Goal: Submit feedback/report problem

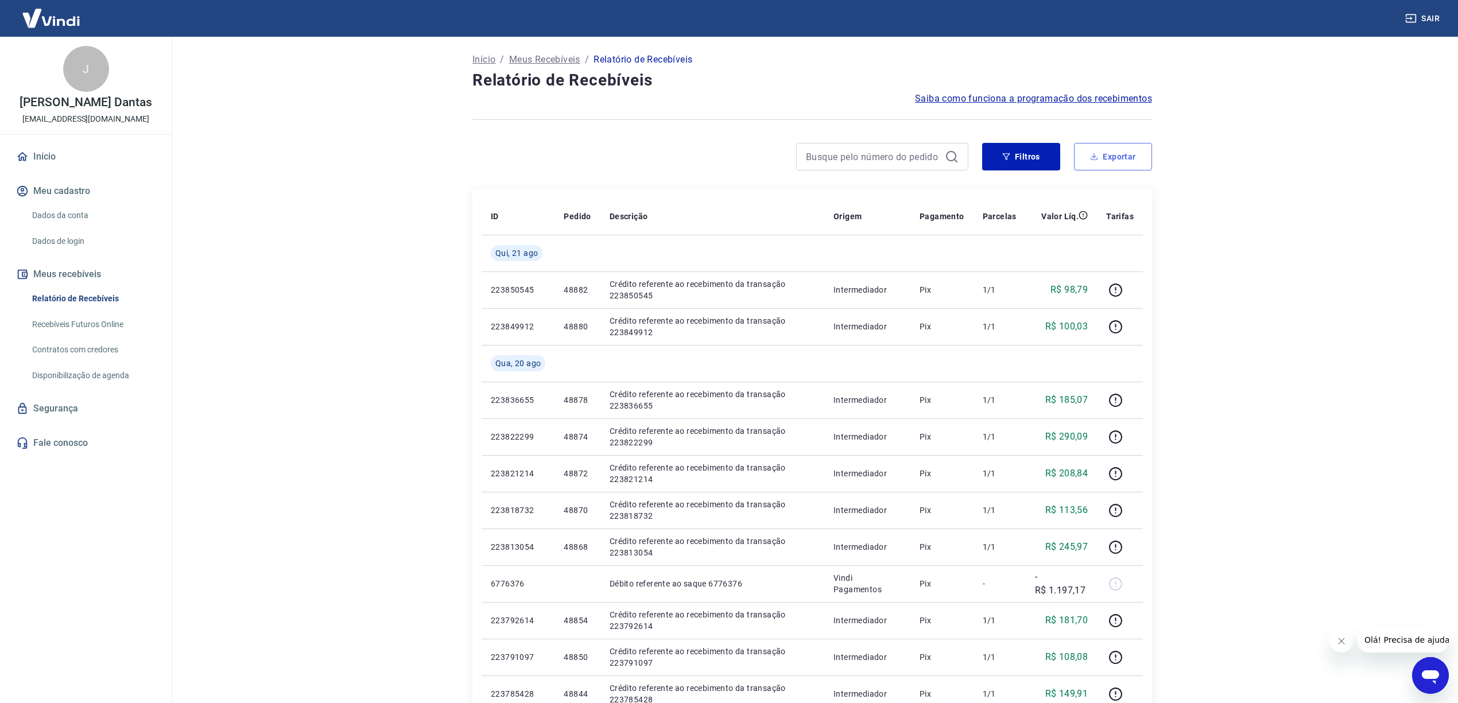
click at [1112, 152] on button "Exportar" at bounding box center [1113, 157] width 78 height 28
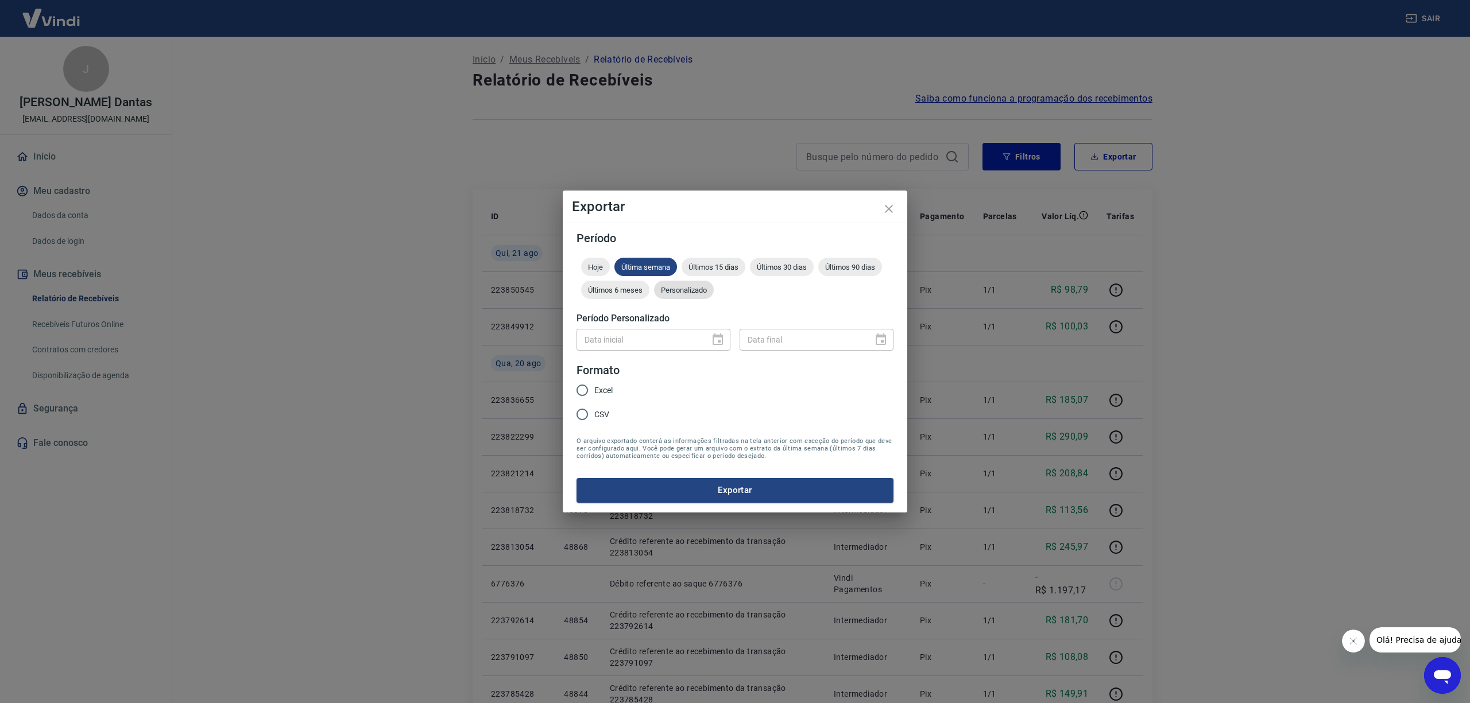
click at [683, 281] on div "Personalizado" at bounding box center [684, 290] width 60 height 18
click at [723, 336] on icon "Choose date" at bounding box center [718, 340] width 14 height 14
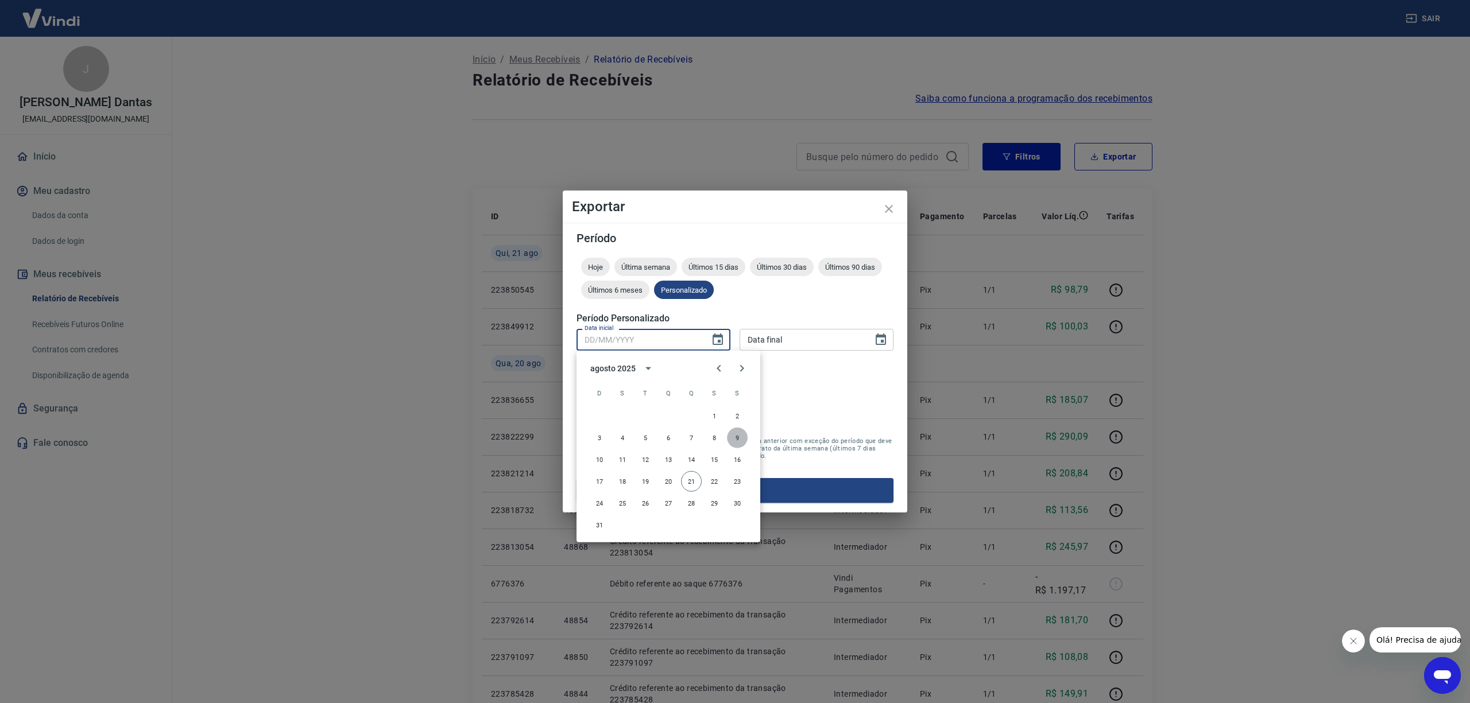
click at [742, 435] on button "9" at bounding box center [737, 438] width 21 height 21
type input "[DATE]"
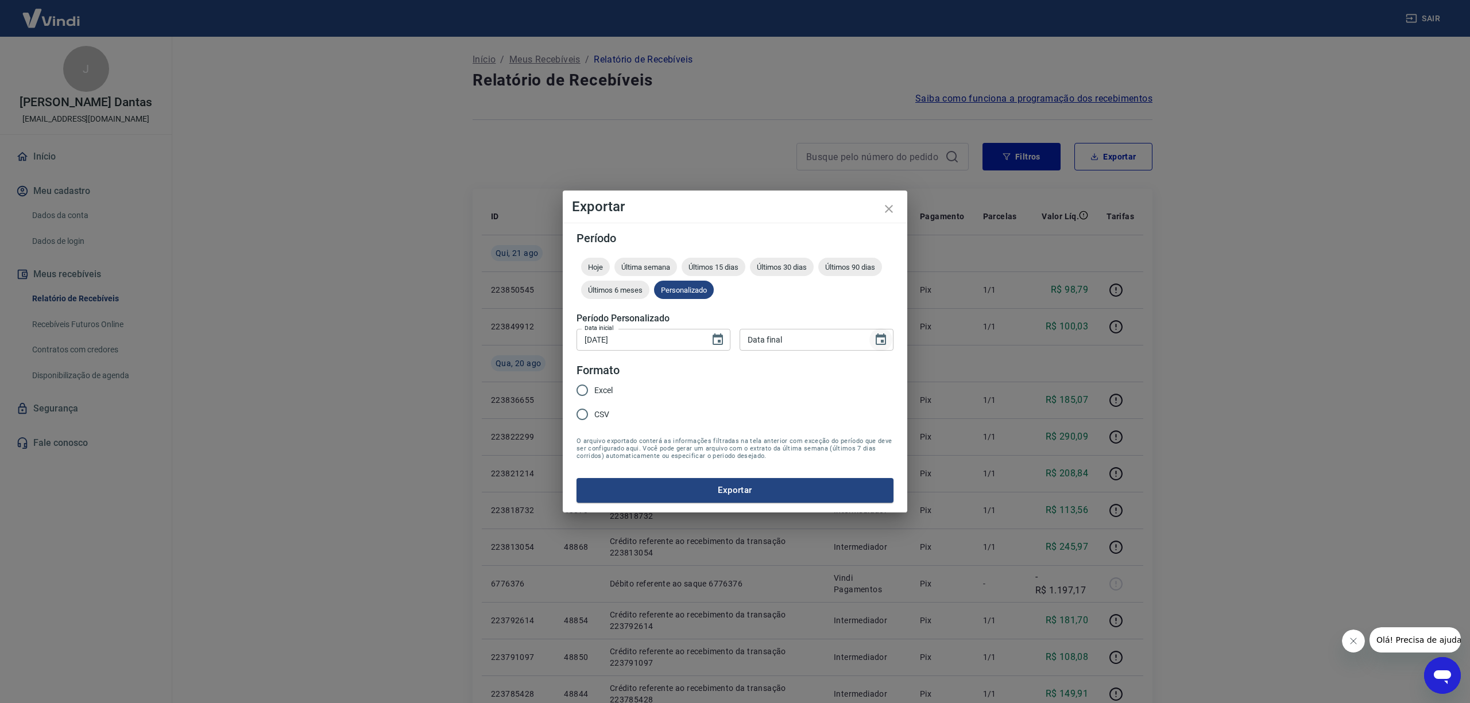
click at [880, 338] on icon "Choose date" at bounding box center [881, 340] width 14 height 14
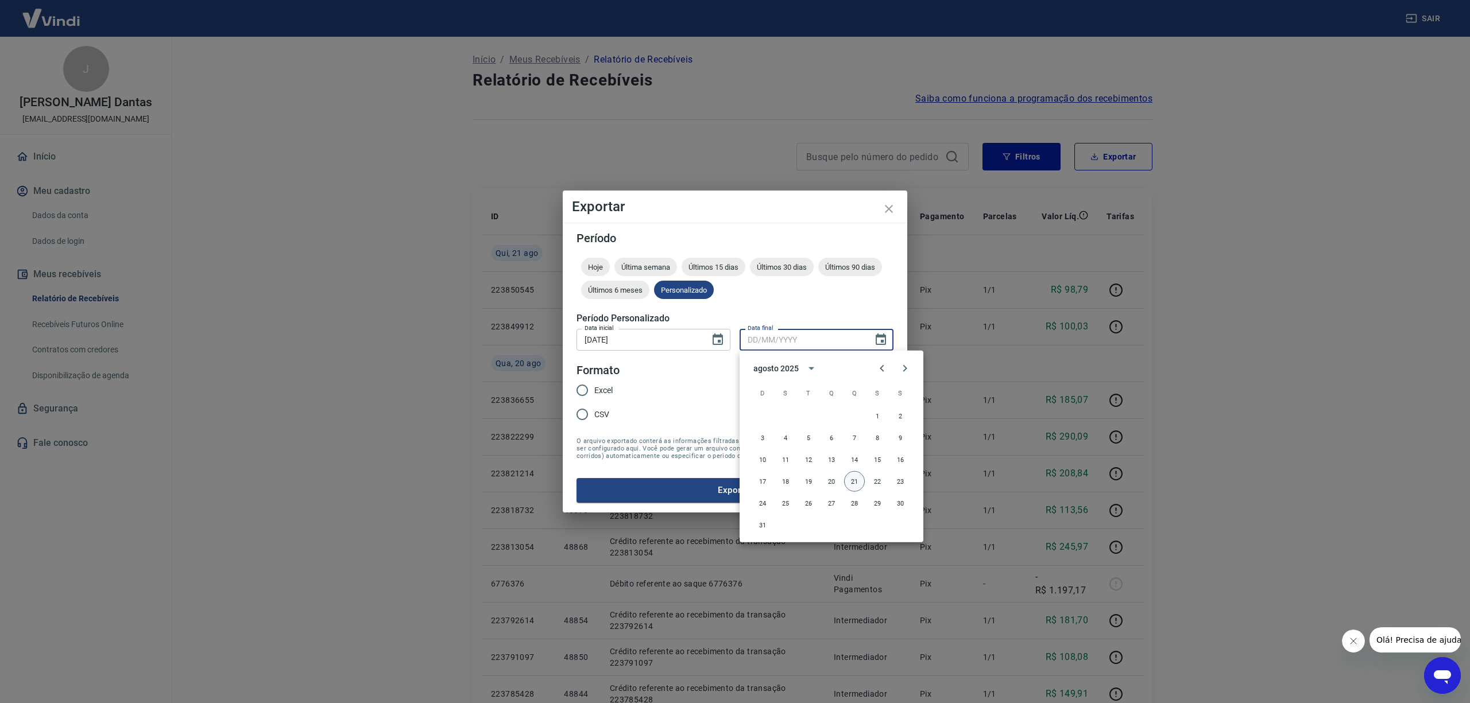
click at [850, 478] on button "21" at bounding box center [854, 481] width 21 height 21
type input "[DATE]"
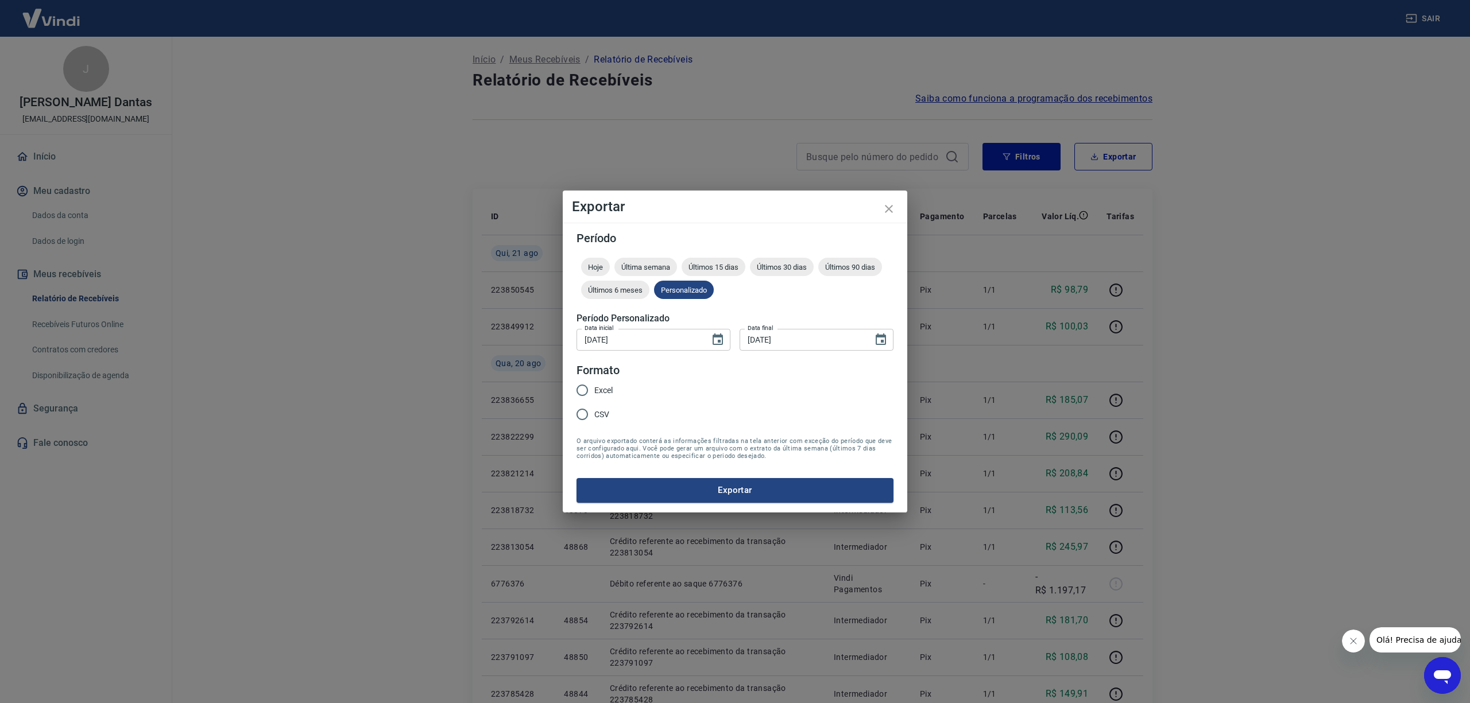
drag, startPoint x: 583, startPoint y: 410, endPoint x: 708, endPoint y: 453, distance: 132.4
click at [582, 410] on input "CSV" at bounding box center [582, 414] width 24 height 24
radio input "true"
click at [759, 490] on button "Exportar" at bounding box center [734, 490] width 317 height 24
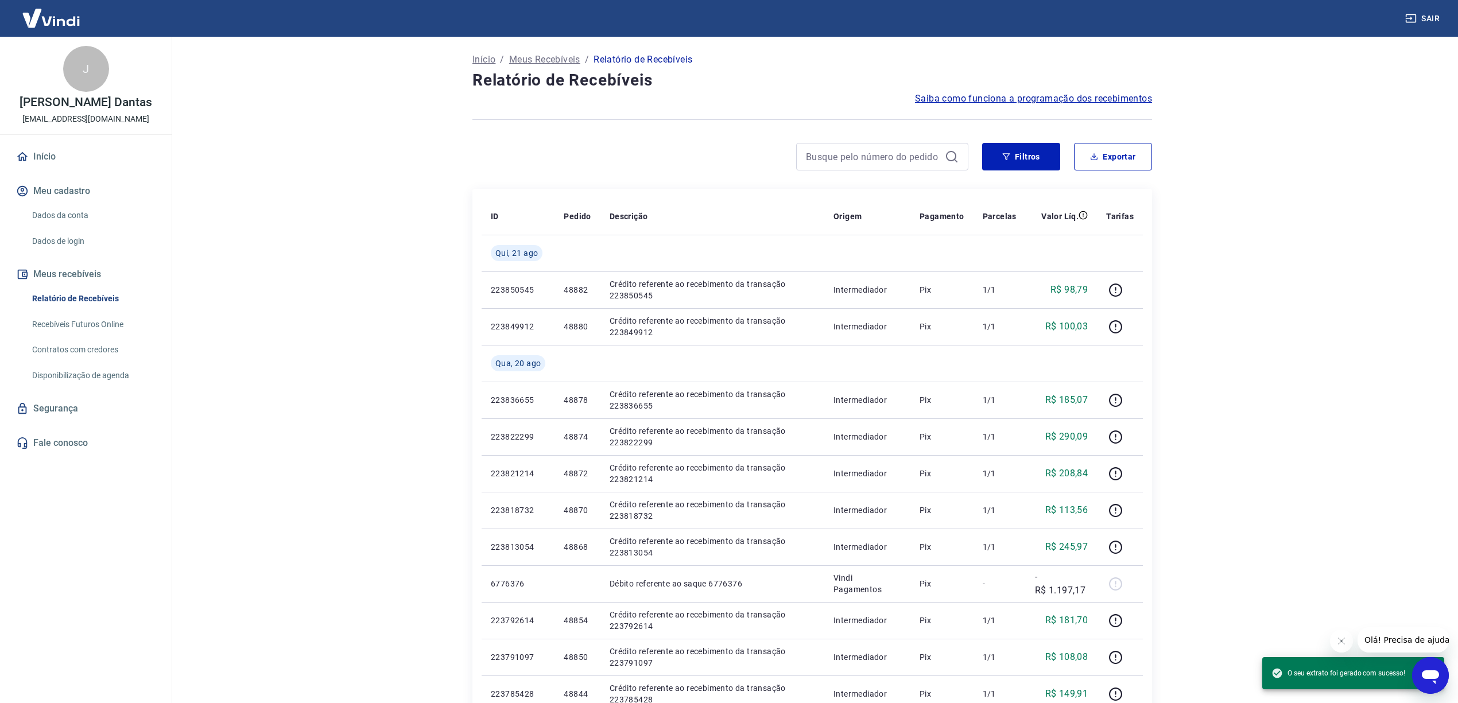
click at [1438, 677] on icon "Abrir janela de mensagens" at bounding box center [1430, 675] width 21 height 21
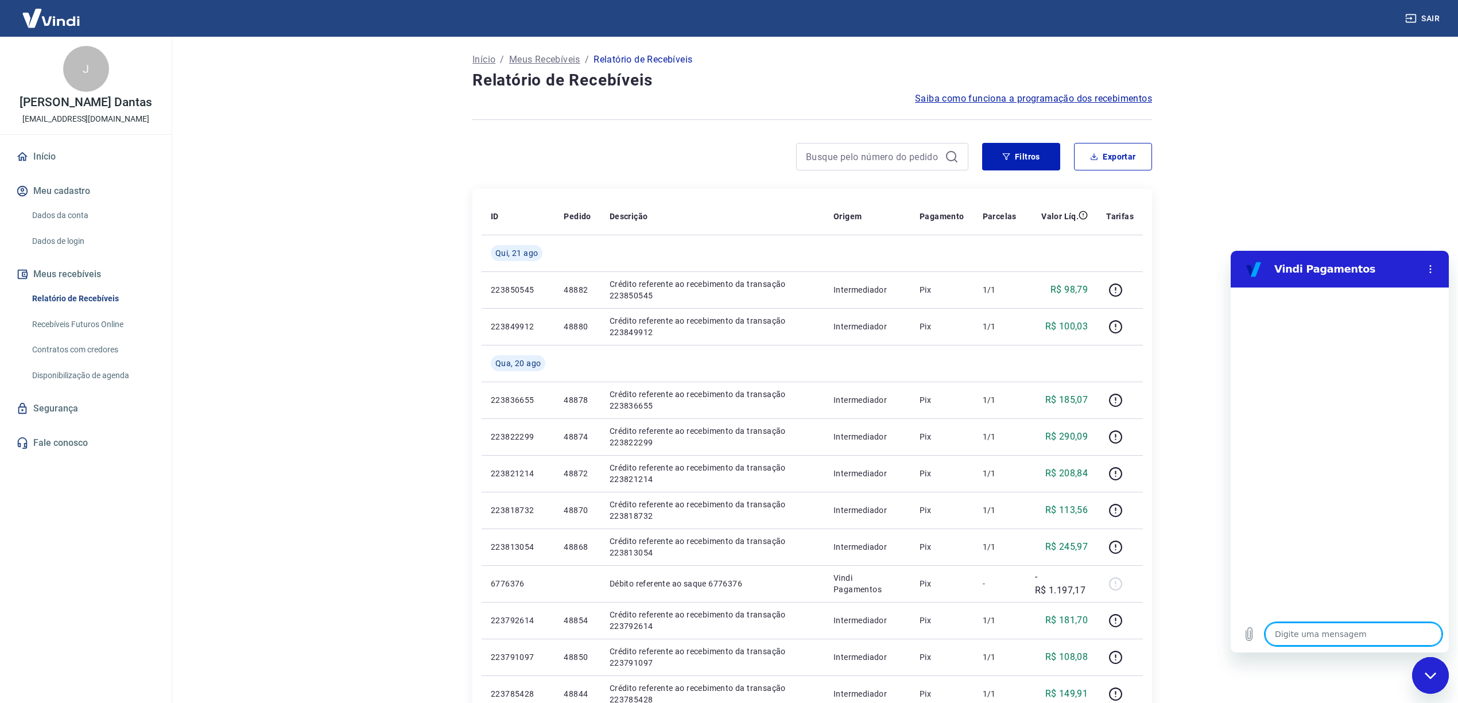
click at [1325, 623] on textarea at bounding box center [1353, 634] width 177 height 23
type textarea "B"
type textarea "x"
type textarea "BO"
type textarea "x"
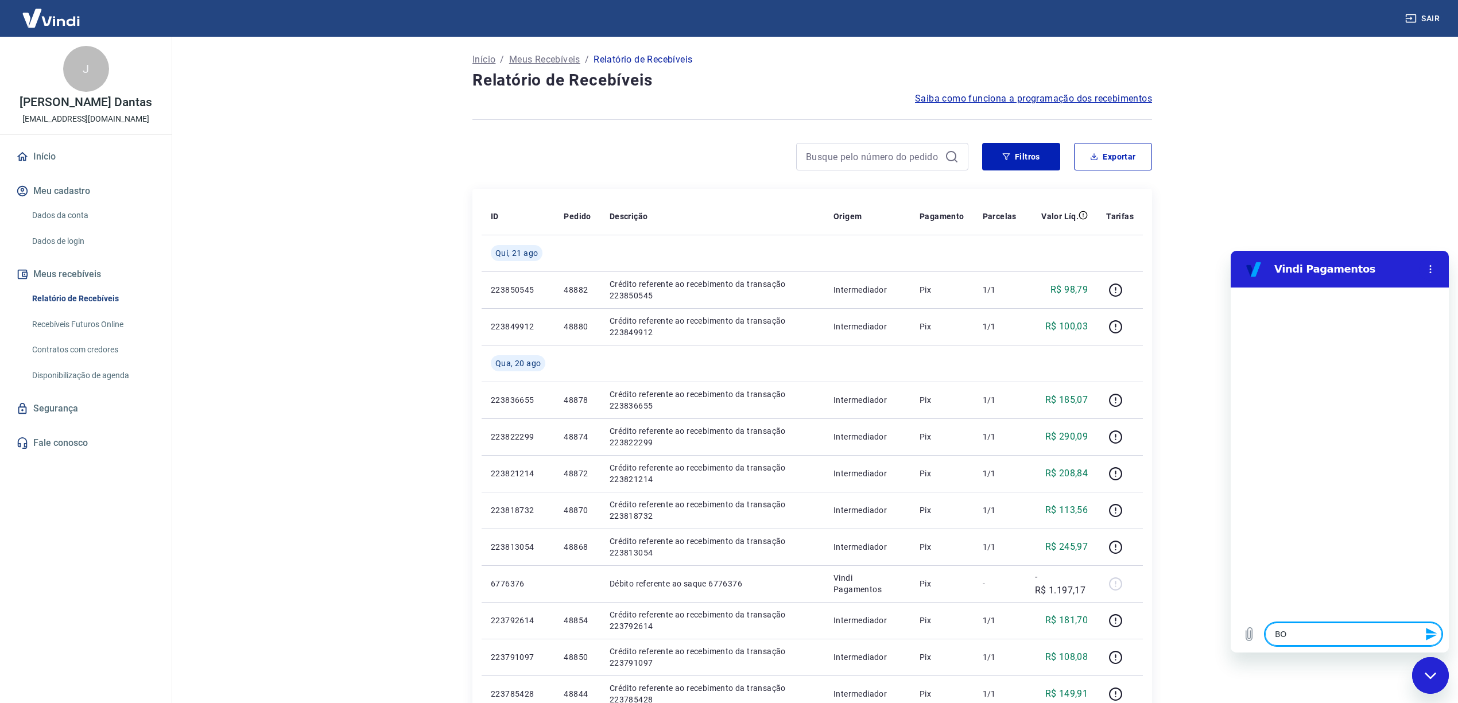
type textarea "BOM"
type textarea "x"
type textarea "BOM"
type textarea "x"
type textarea "BOM D"
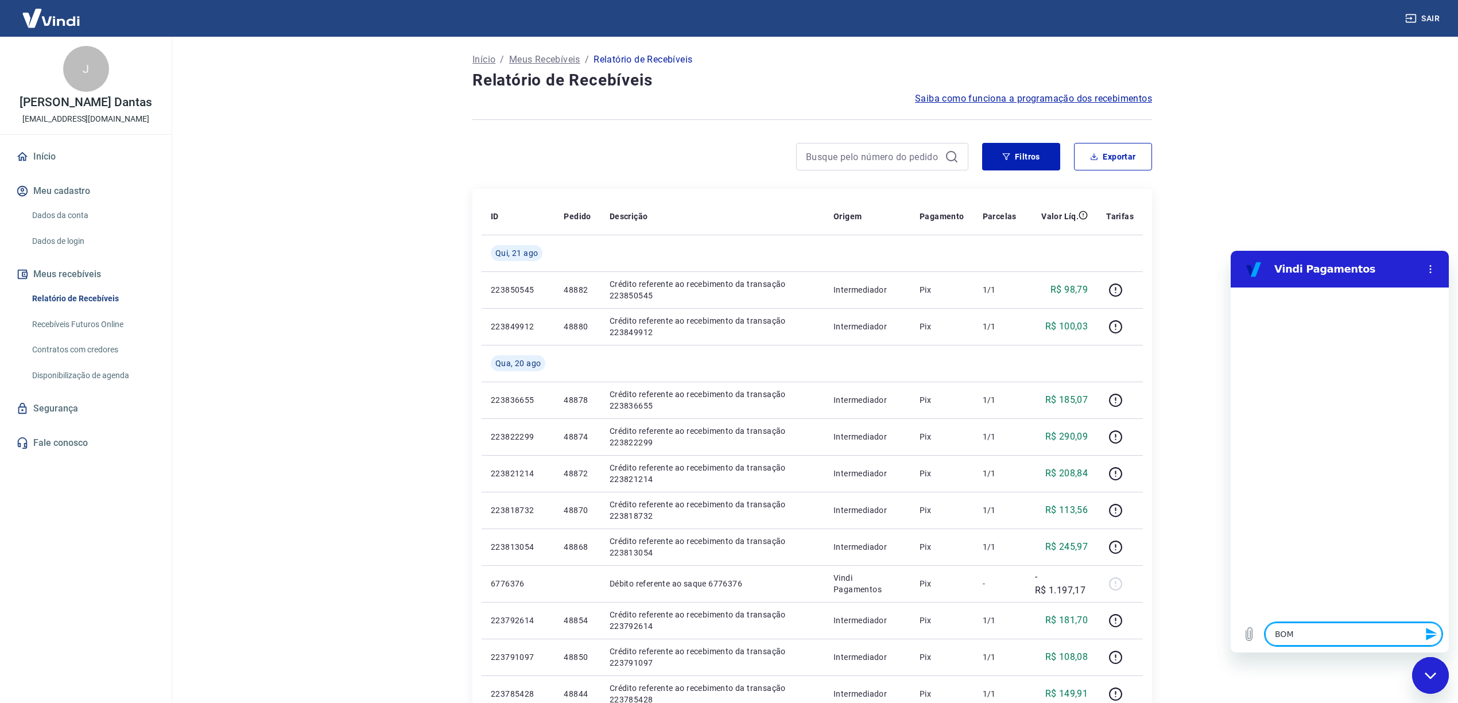
type textarea "x"
type textarea "BOM DI"
type textarea "x"
type textarea "BOM DIA"
type textarea "x"
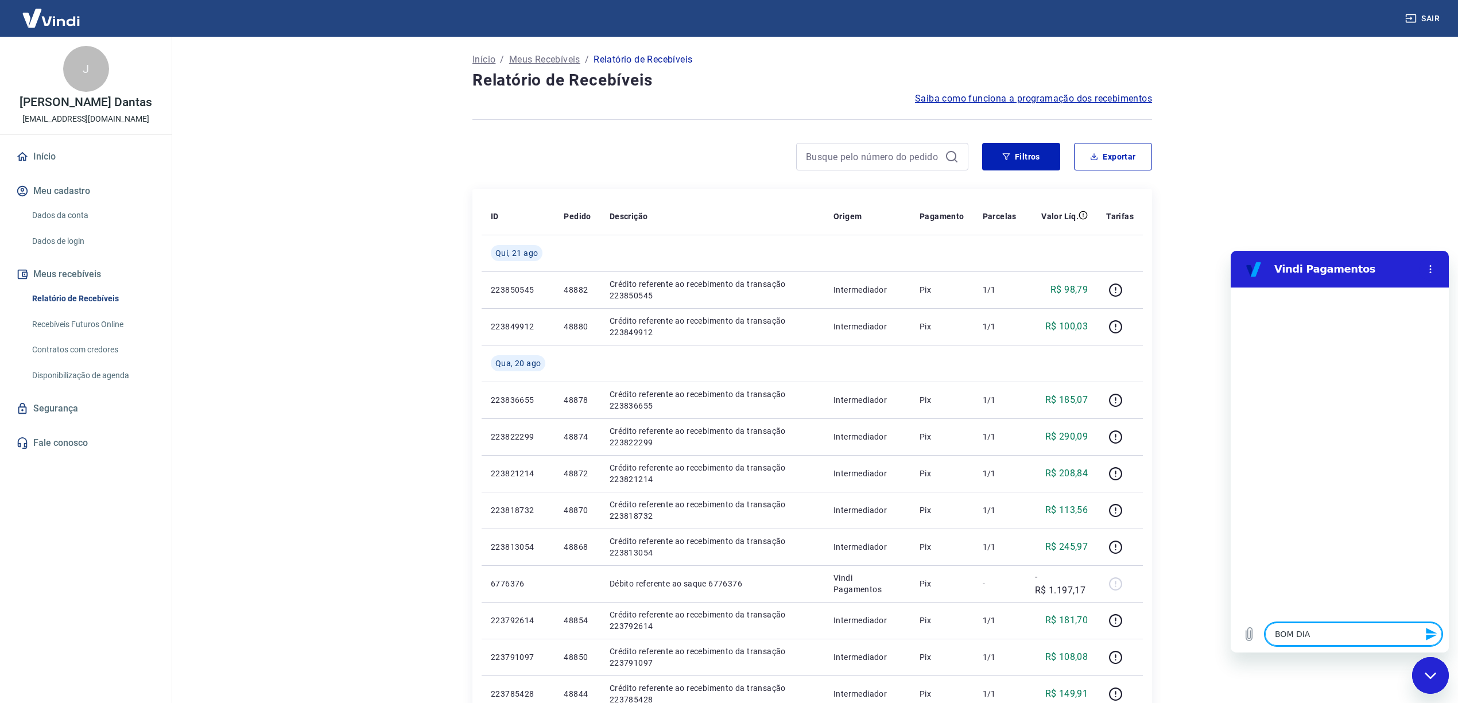
type textarea "BOM DIA"
type textarea "x"
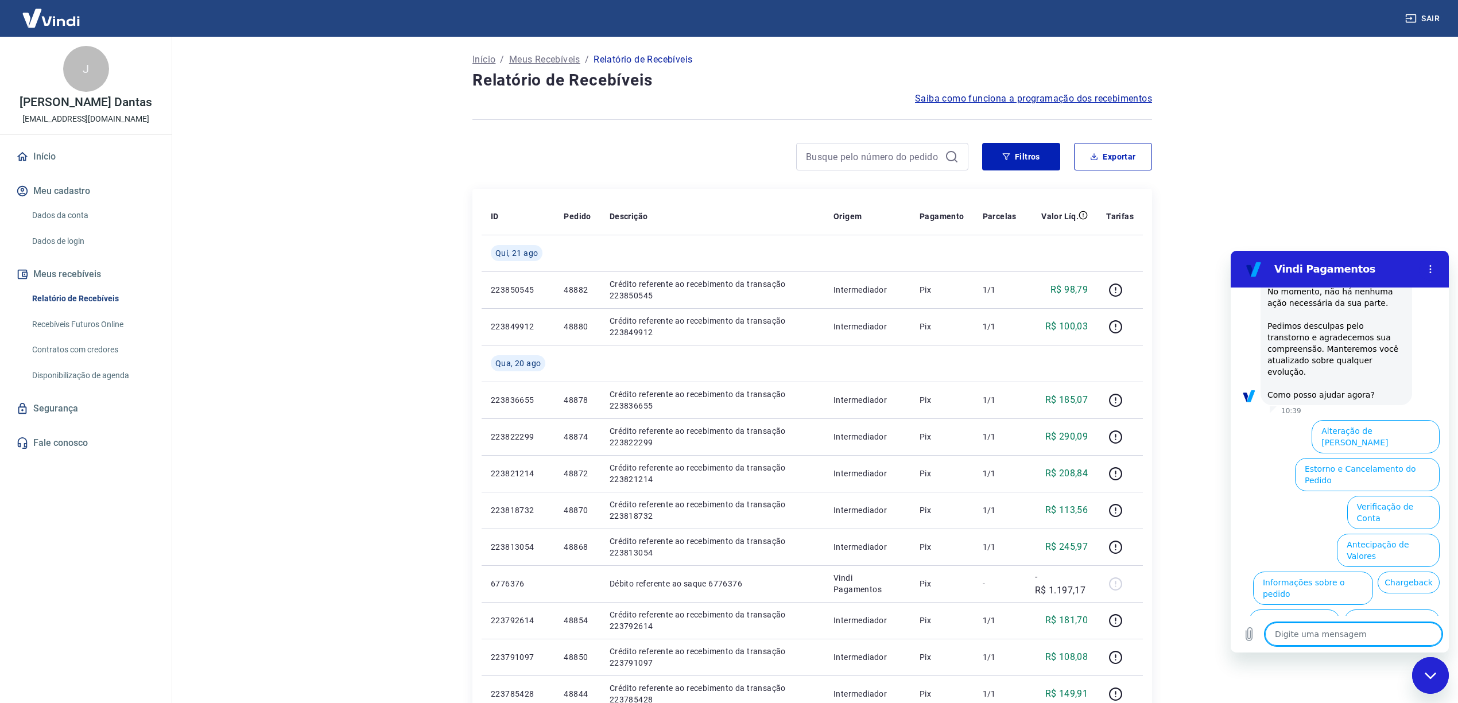
scroll to position [295, 0]
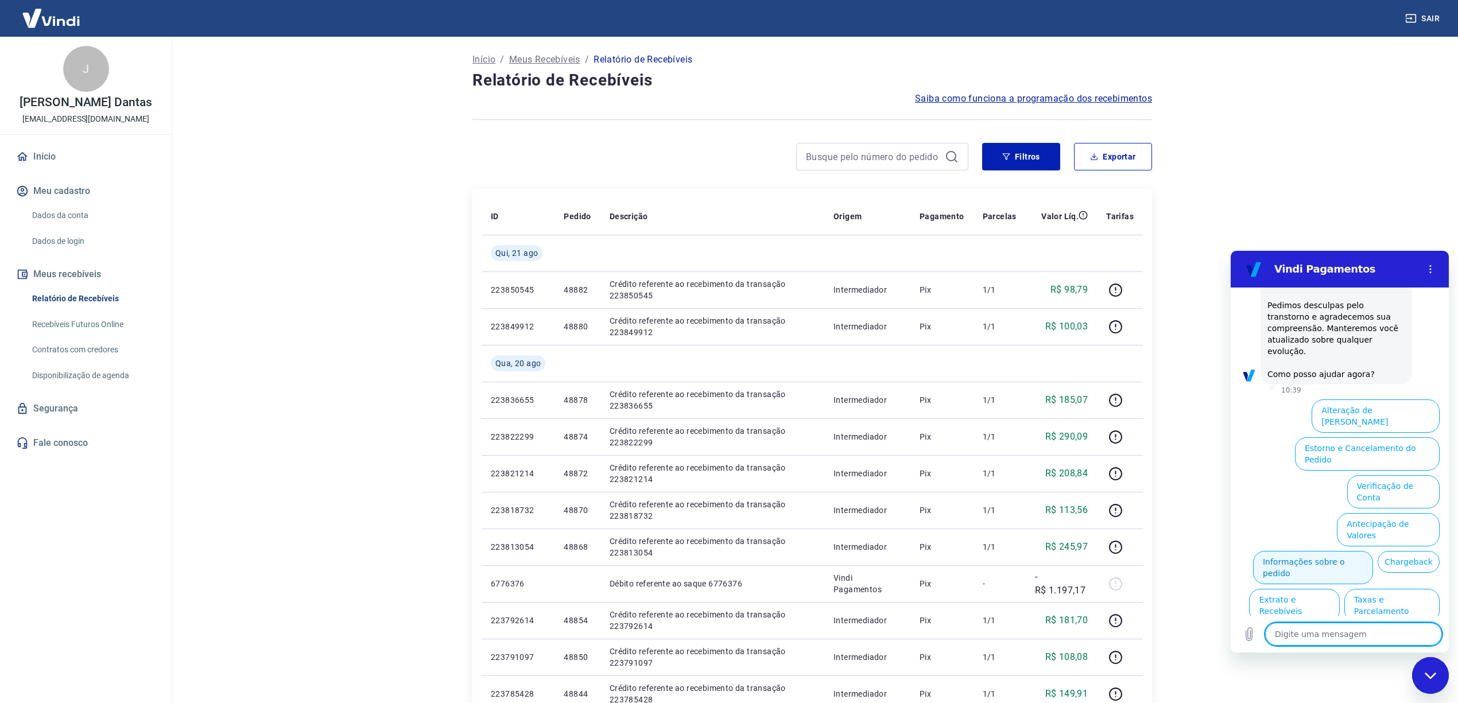
click at [1373, 551] on button "Informações sobre o pedido" at bounding box center [1313, 567] width 120 height 33
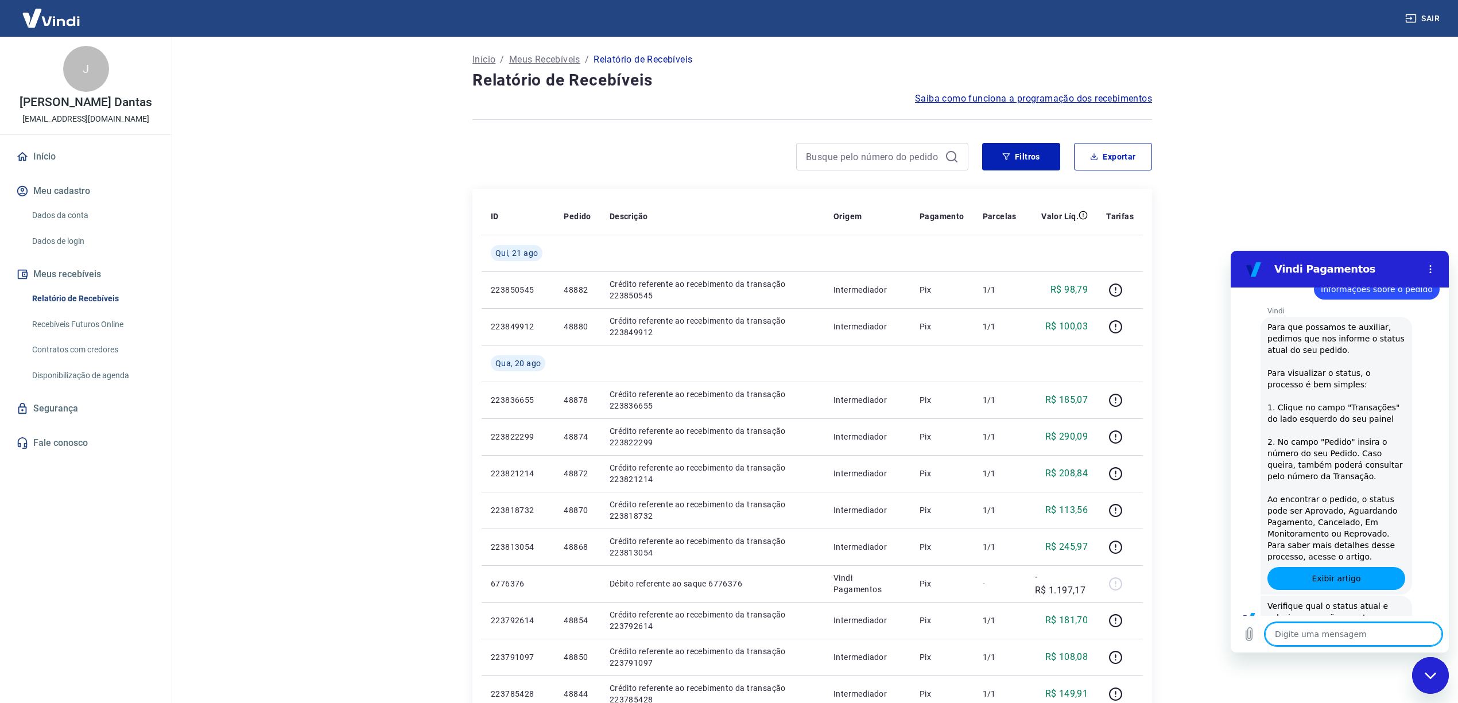
scroll to position [490, 0]
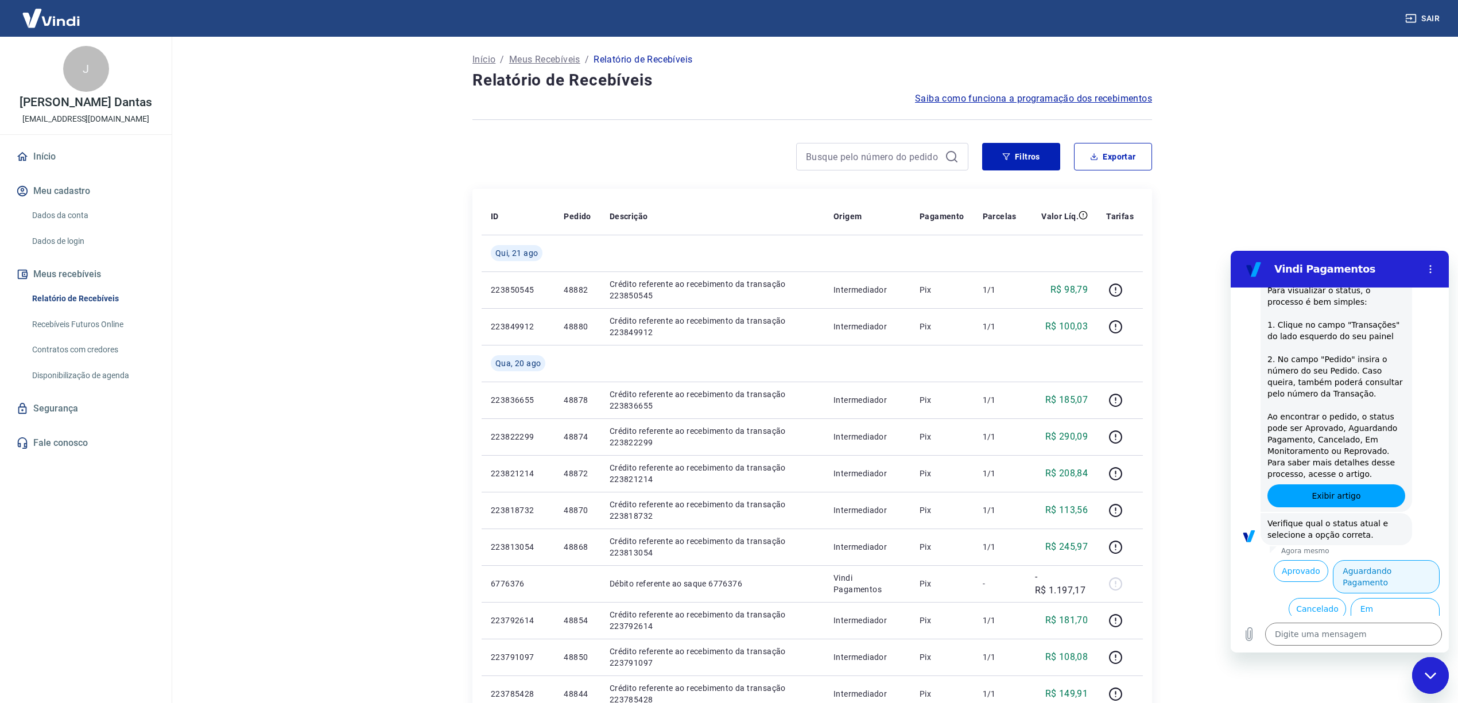
click at [1376, 560] on button "Aguardando Pagamento" at bounding box center [1386, 576] width 107 height 33
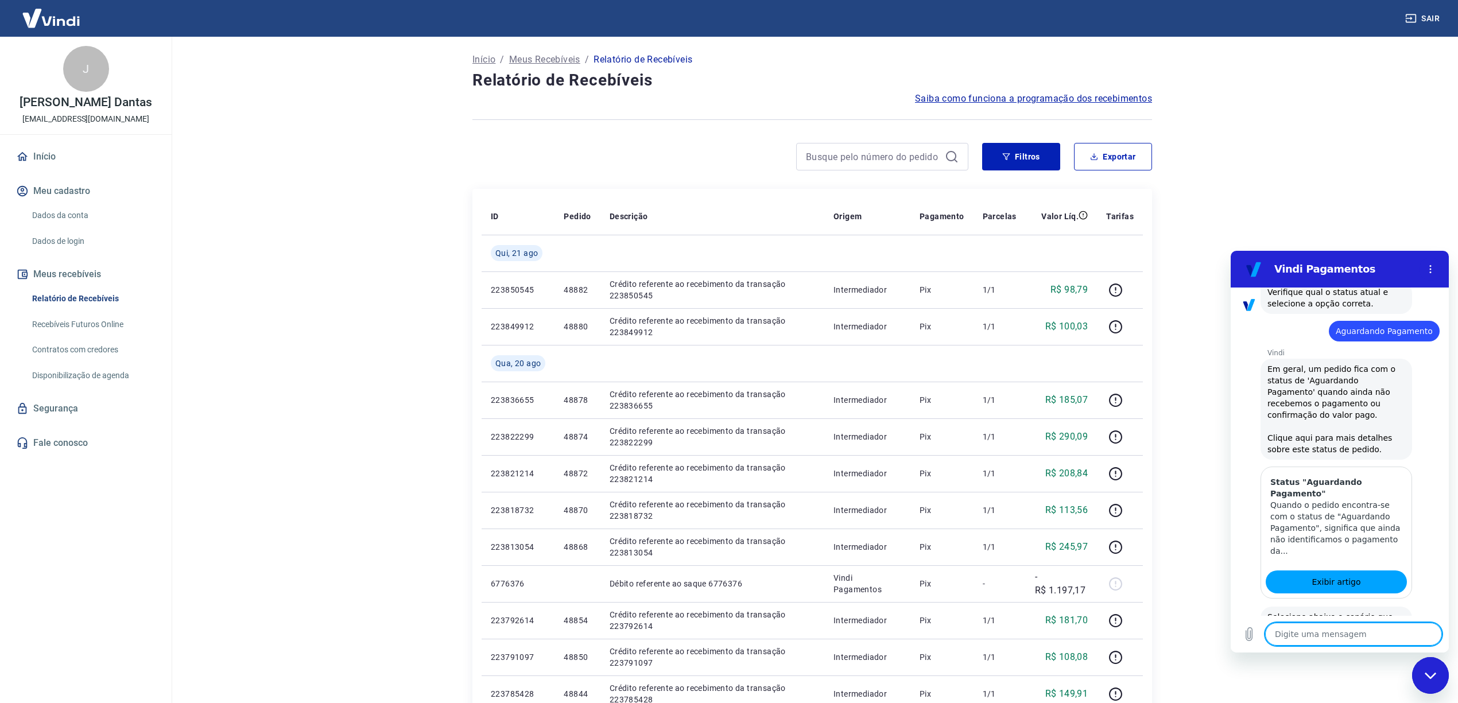
scroll to position [827, 0]
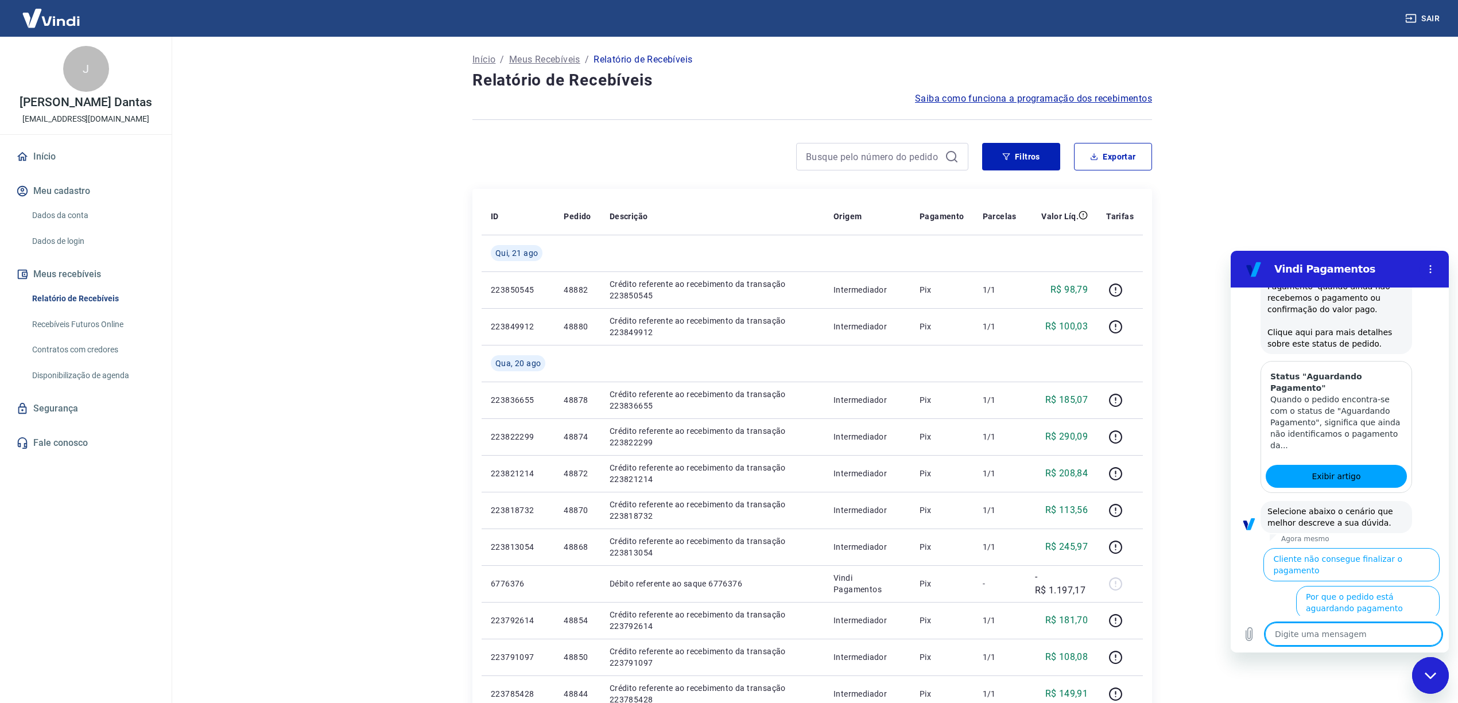
click at [1374, 624] on button "Cliente pagou, mas pedido consta 'Aguardando Pagamento'" at bounding box center [1369, 646] width 141 height 45
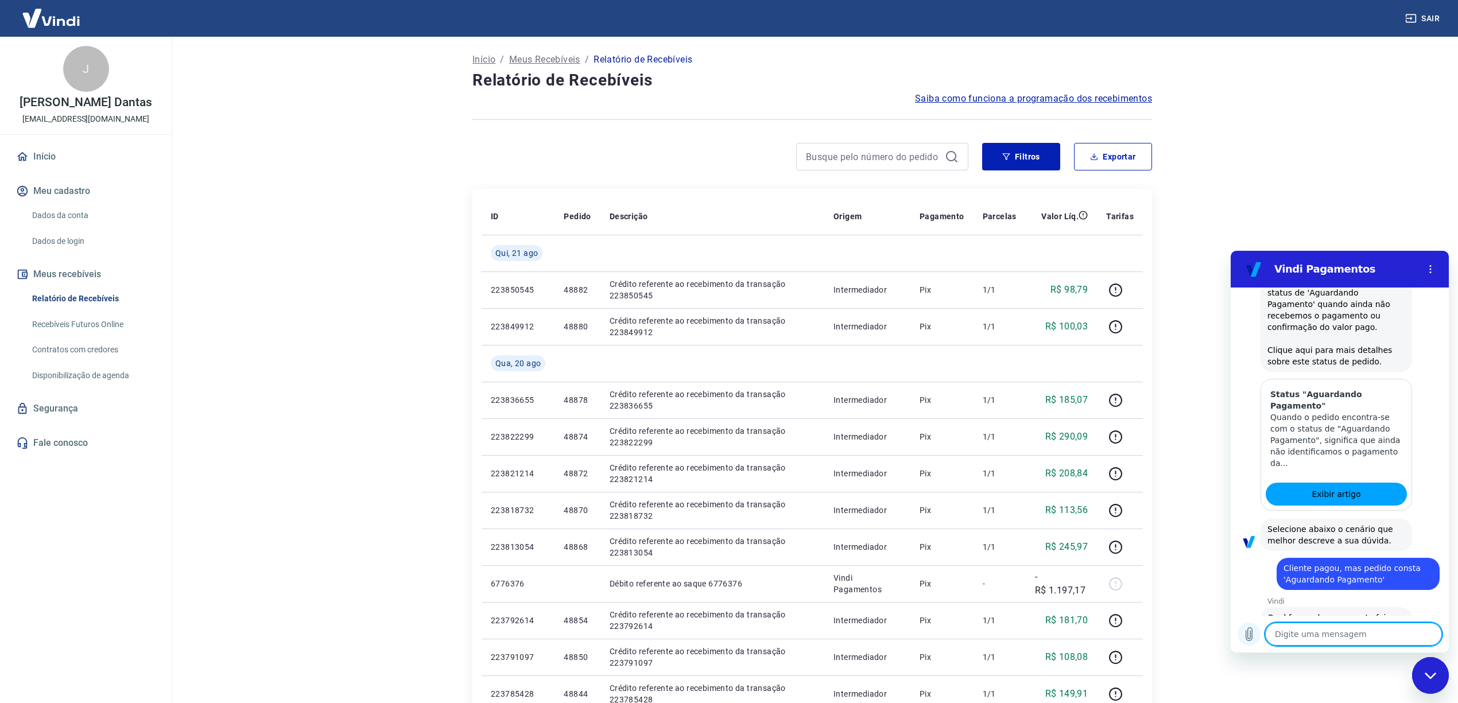
scroll to position [892, 0]
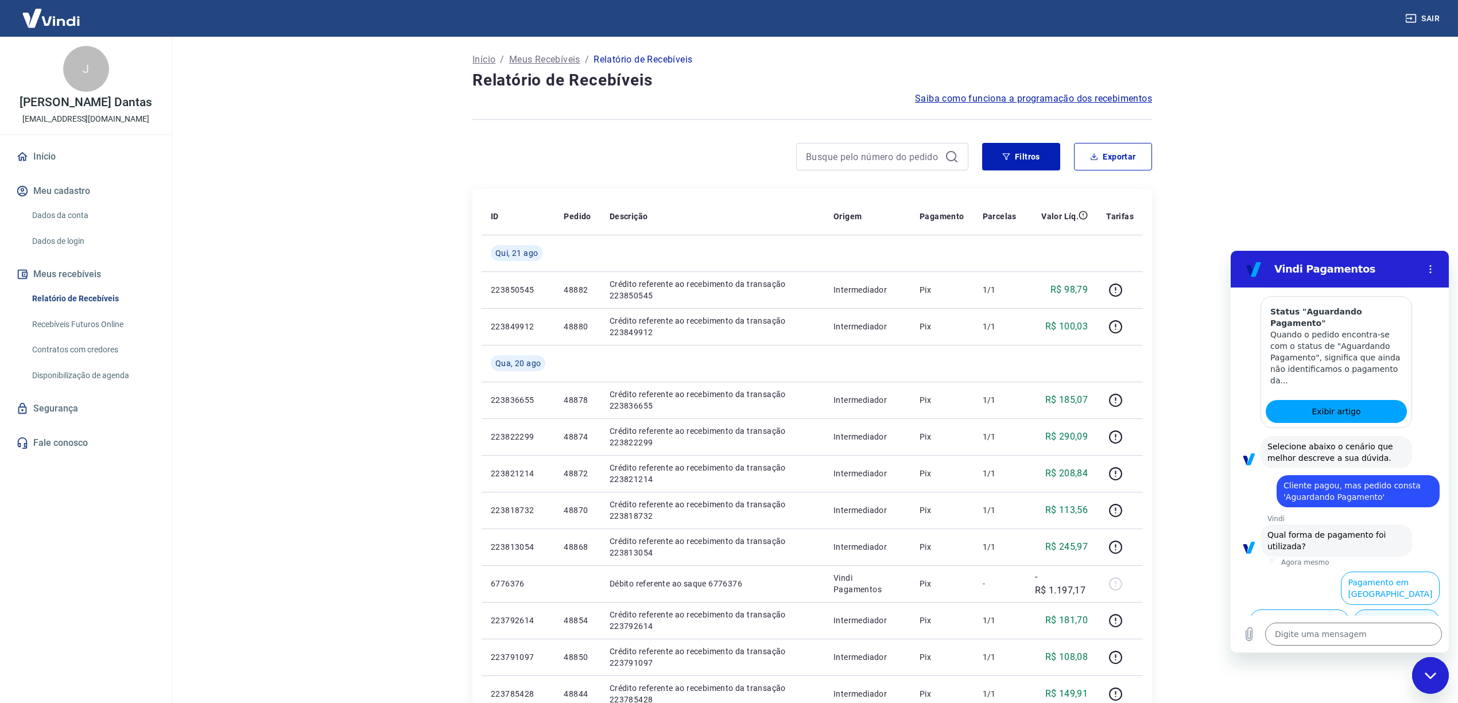
click at [1376, 610] on button "Pagamento em Pix" at bounding box center [1397, 626] width 86 height 33
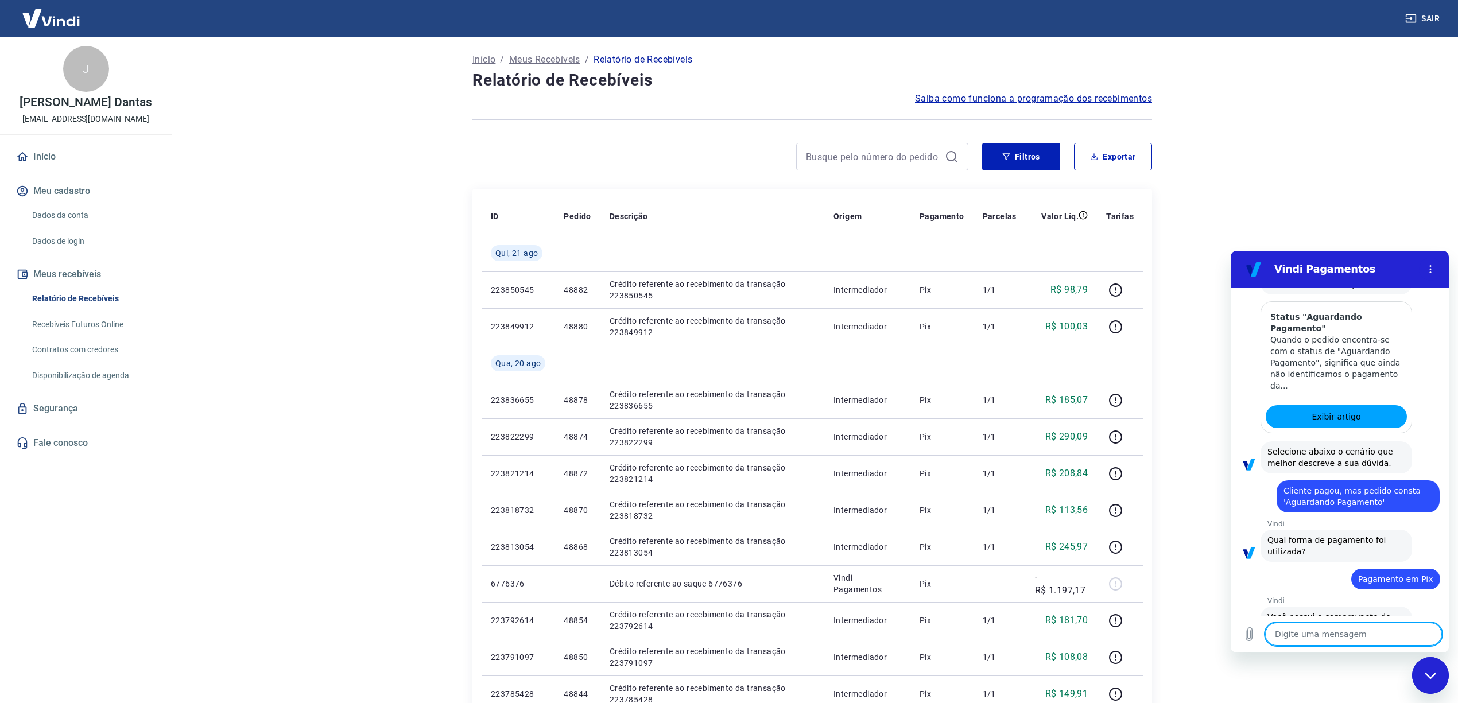
scroll to position [915, 0]
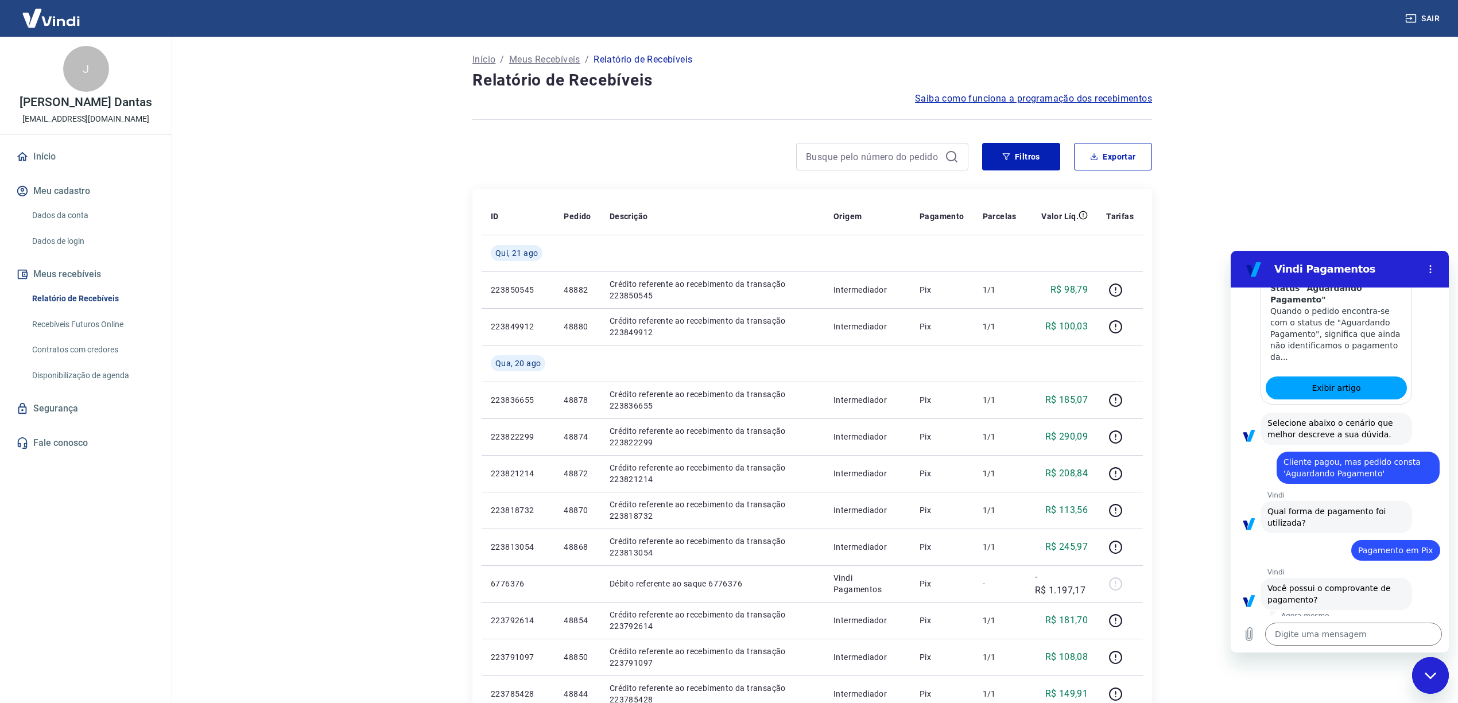
click at [1370, 625] on button "Sim" at bounding box center [1383, 636] width 33 height 22
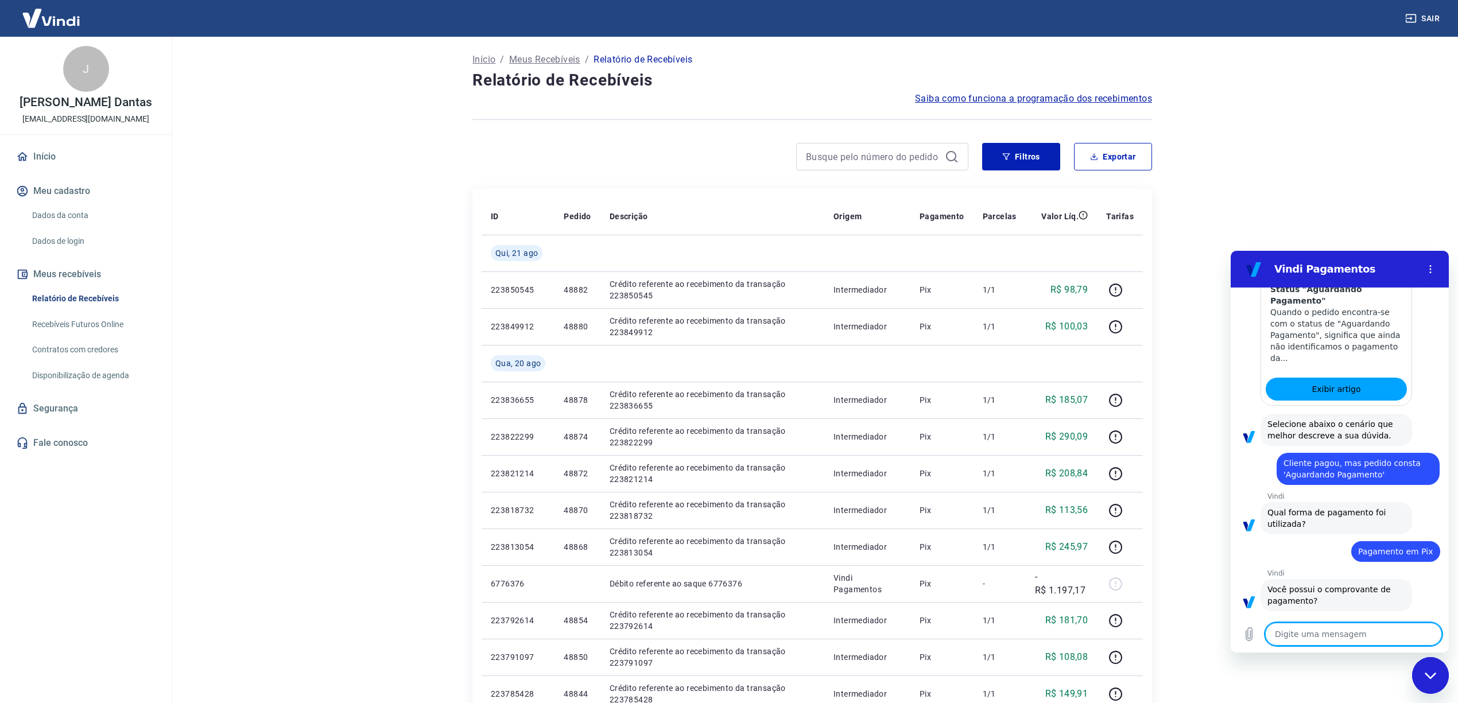
scroll to position [916, 0]
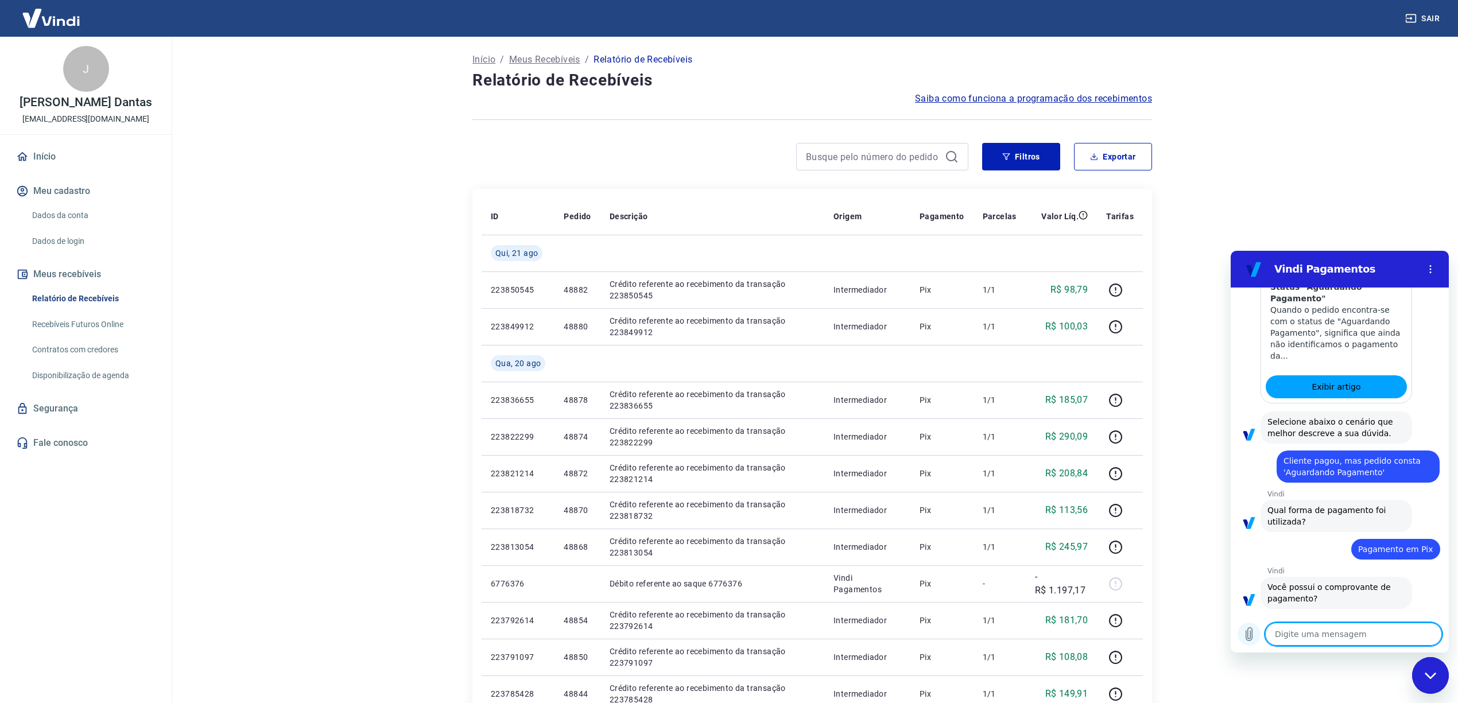
click at [1248, 637] on icon "Carregar arquivo" at bounding box center [1249, 634] width 6 height 13
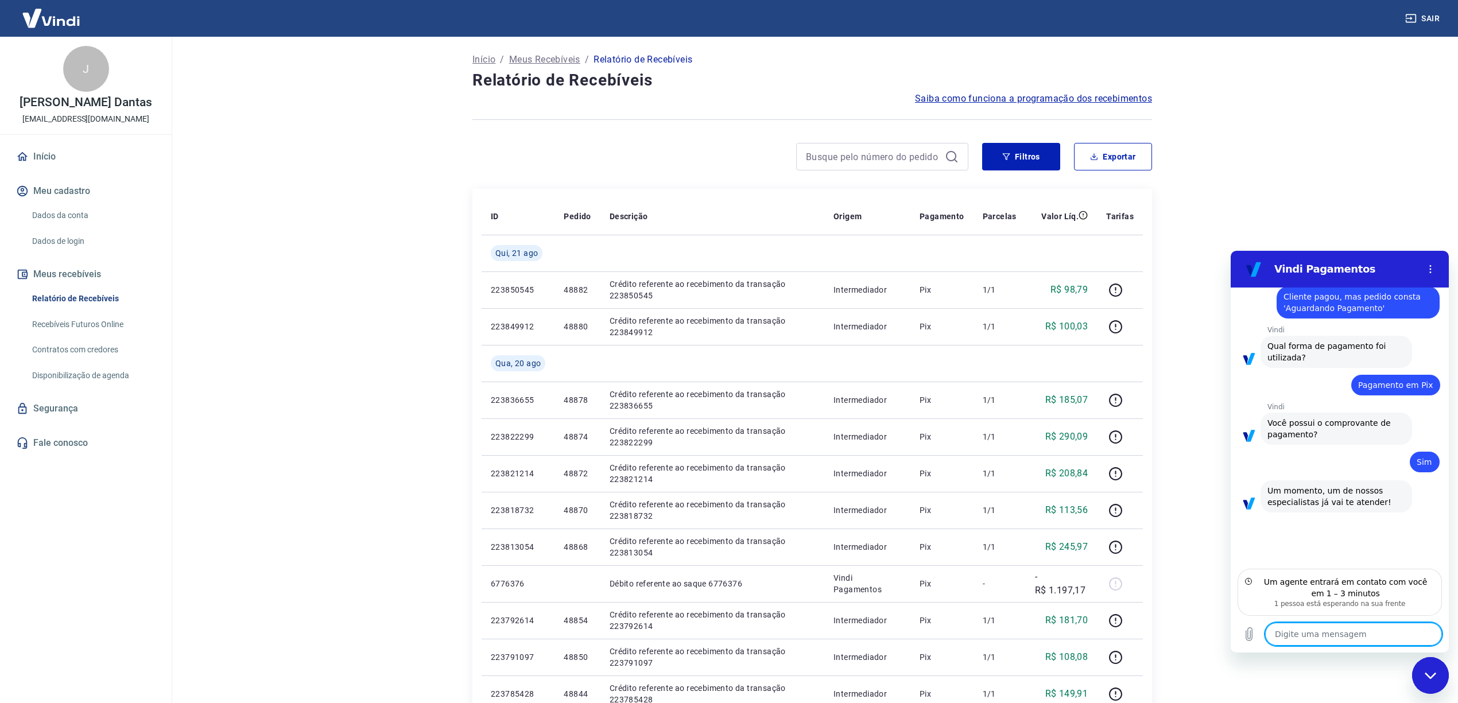
scroll to position [1079, 0]
type textarea "x"
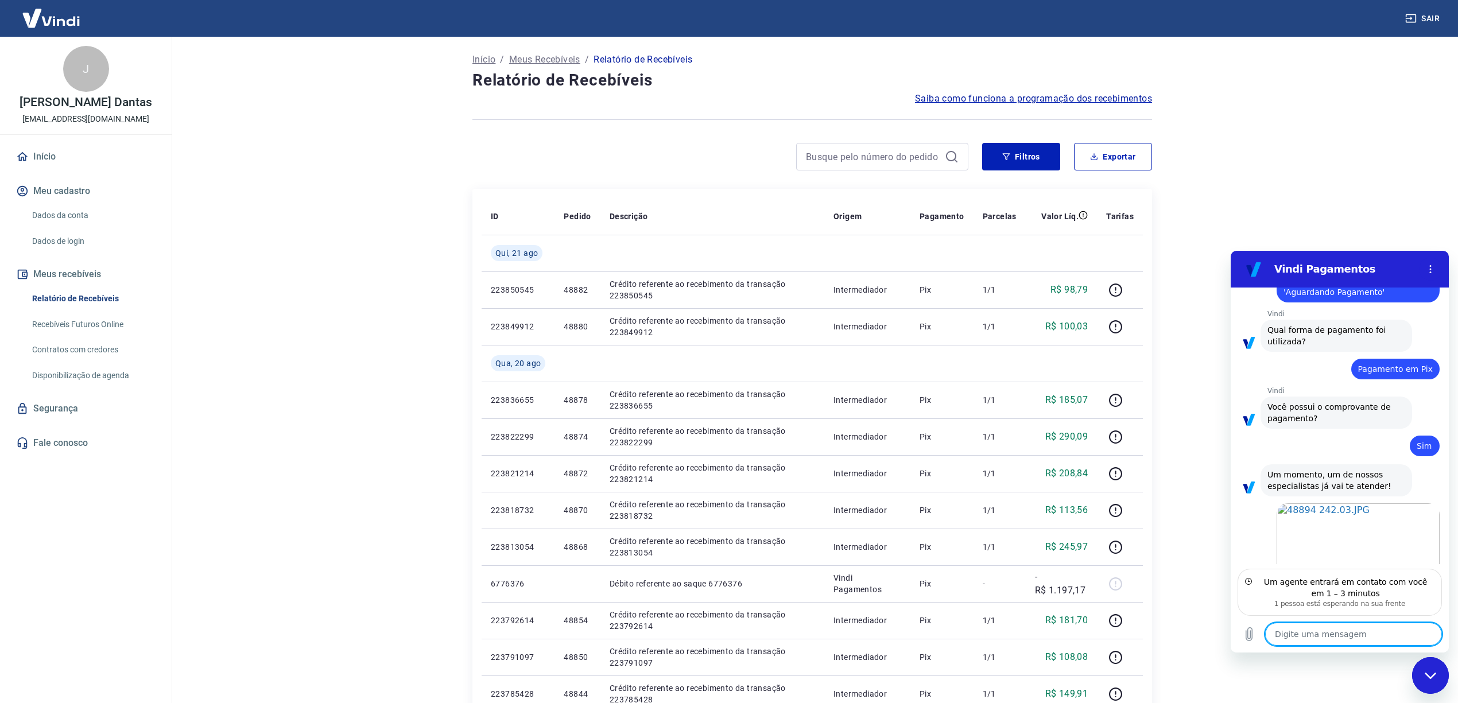
scroll to position [1099, 0]
click at [1346, 640] on textarea at bounding box center [1353, 634] width 177 height 23
type textarea "P"
type textarea "x"
type textarea "PE"
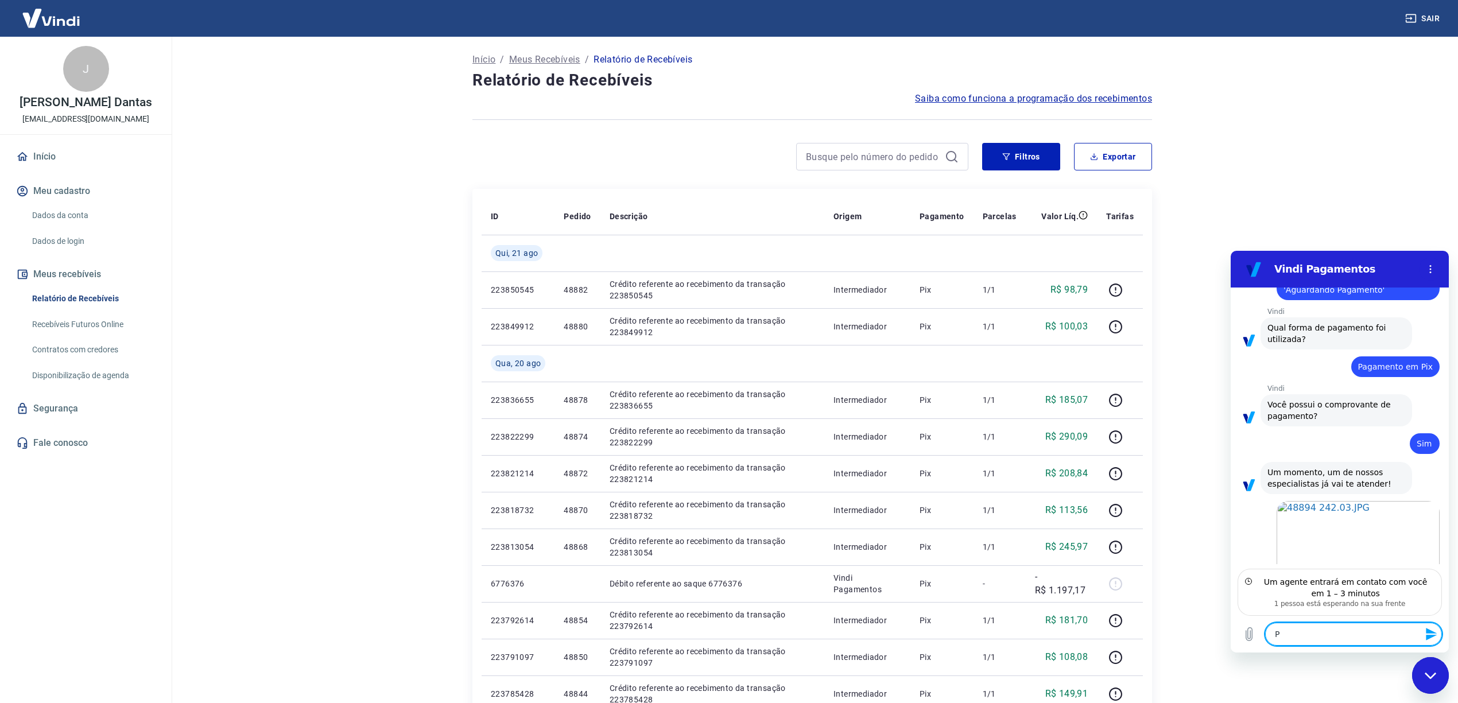
type textarea "x"
type textarea "PED"
type textarea "x"
type textarea "PEDI"
type textarea "x"
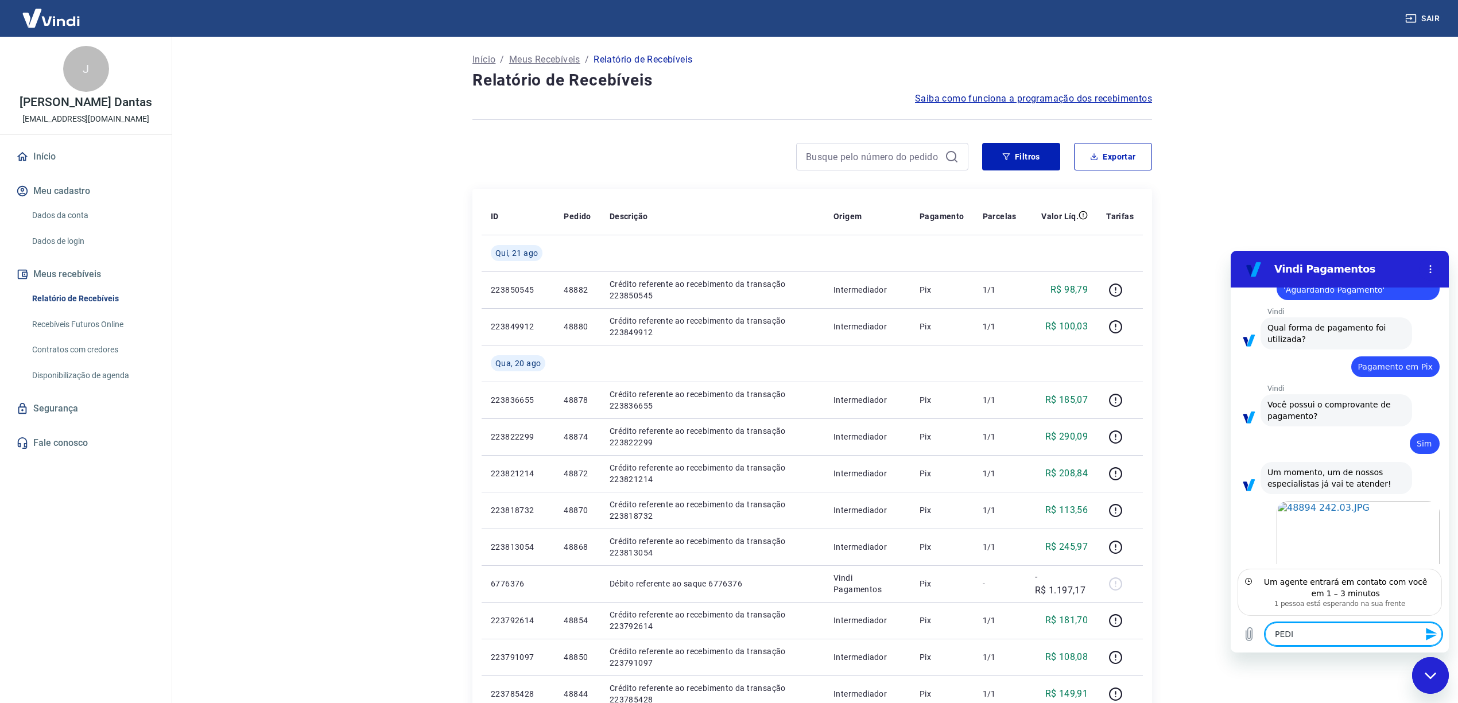
type textarea "PEDID"
type textarea "x"
type textarea "PEDIDO"
type textarea "x"
type textarea "PEDIDO"
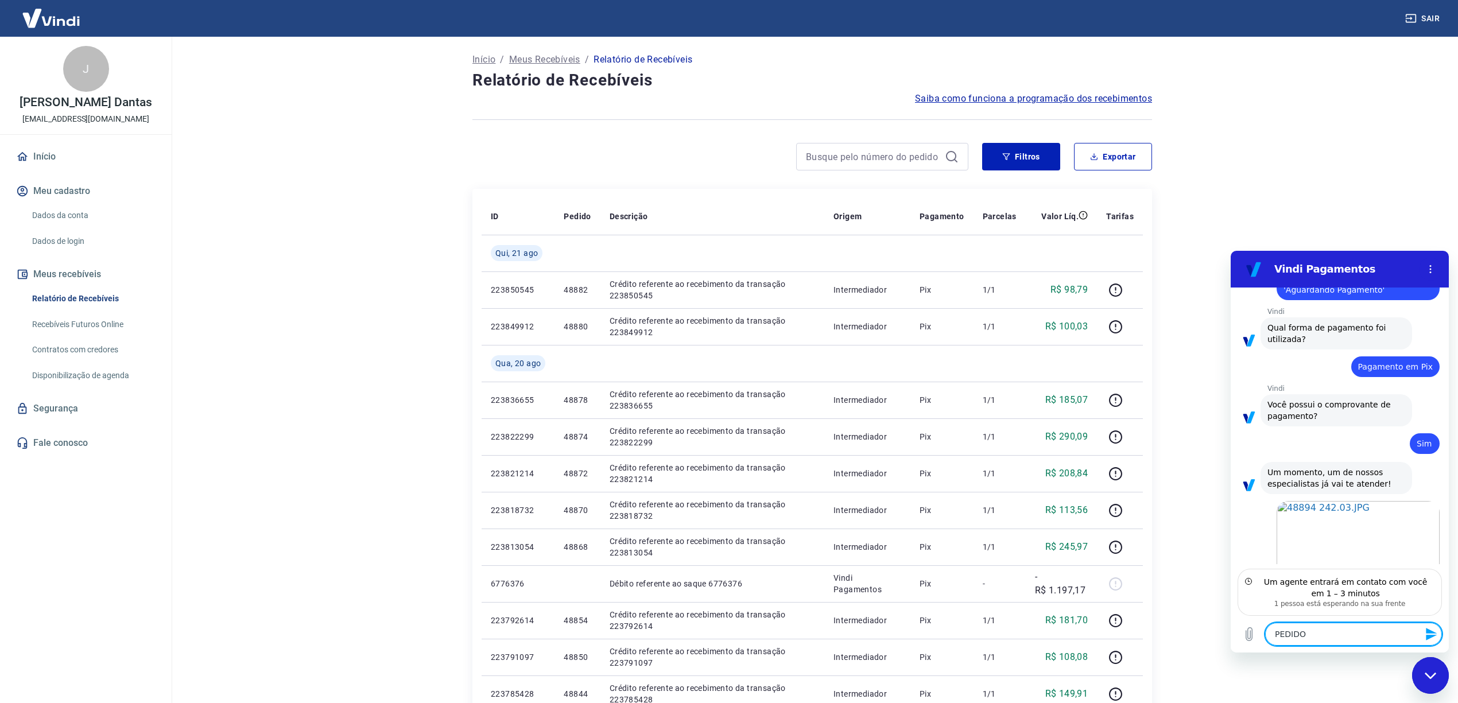
type textarea "x"
type textarea "PEDIDO 4"
type textarea "x"
type textarea "PEDIDO 48"
type textarea "x"
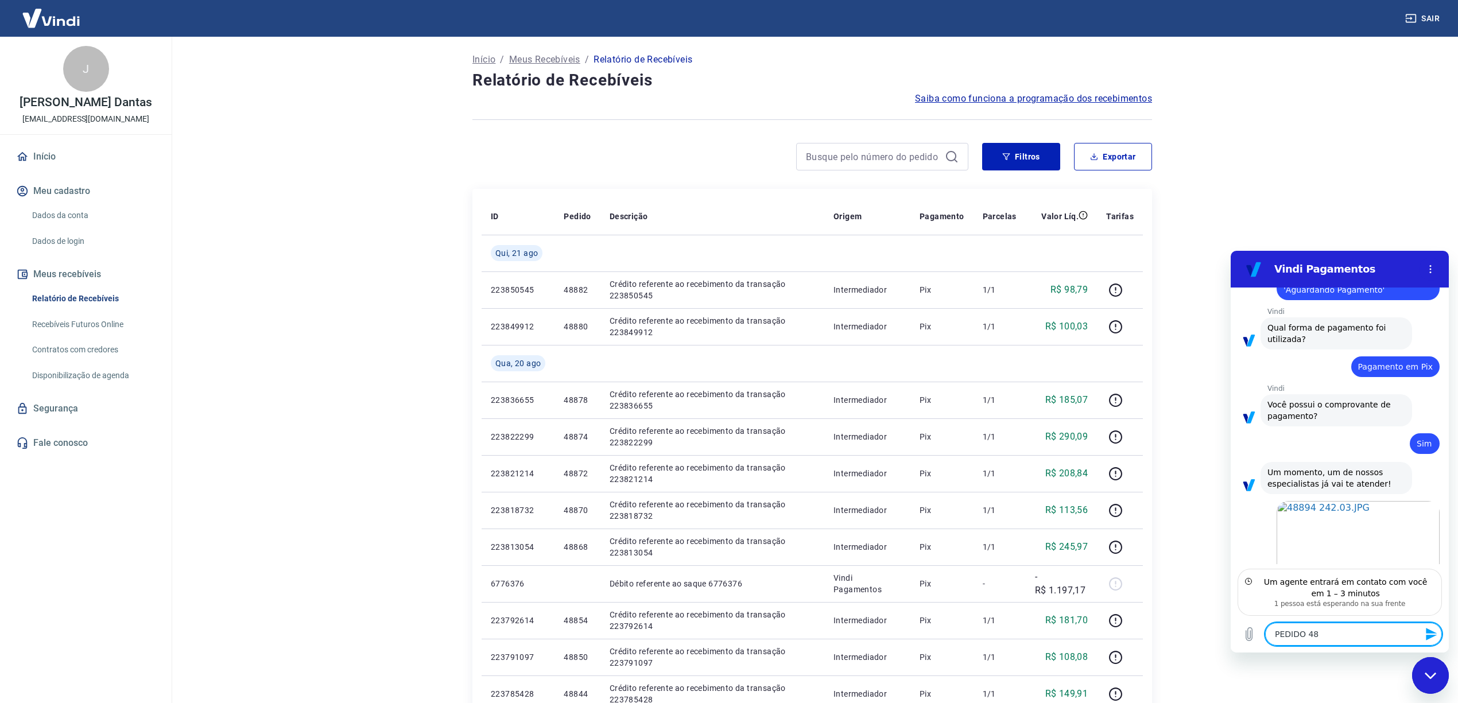
type textarea "PEDIDO 488"
type textarea "x"
type textarea "PEDIDO 4889"
type textarea "x"
type textarea "PEDIDO 48894"
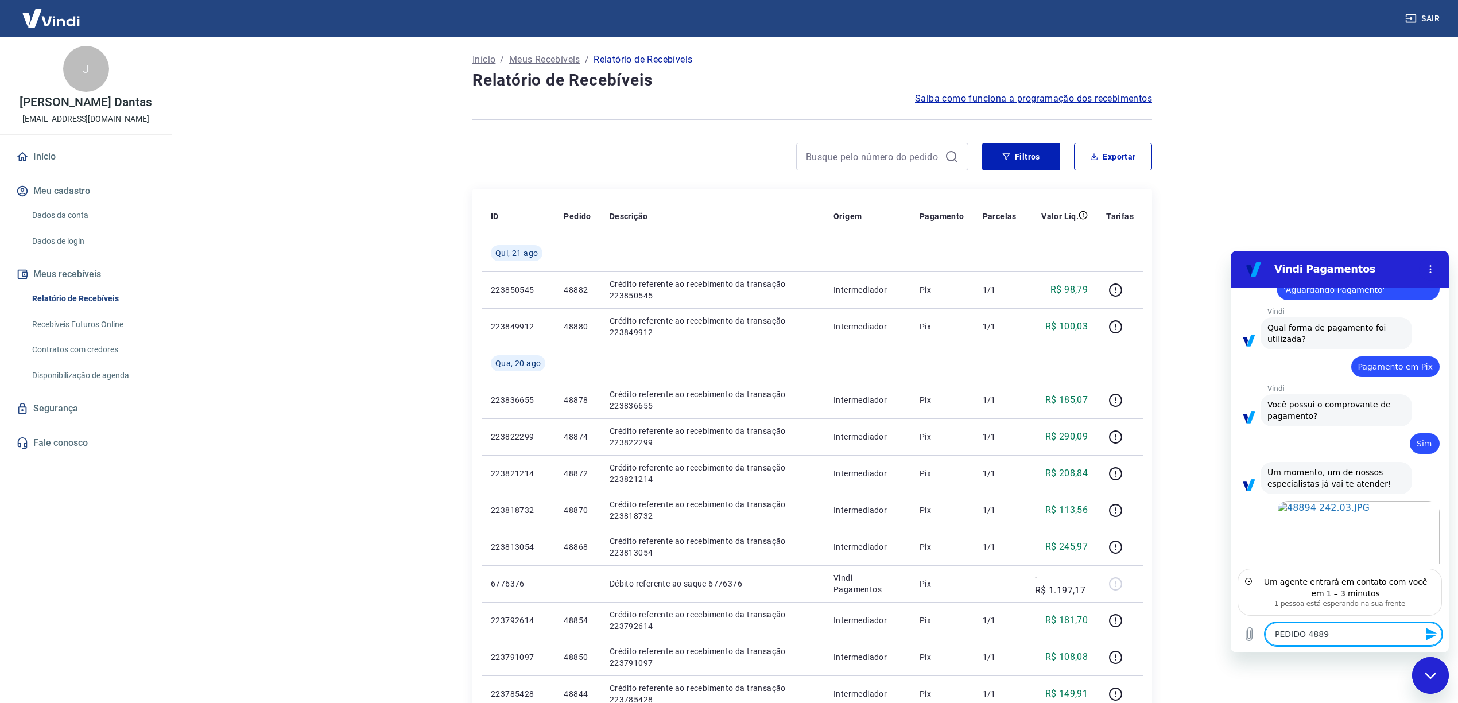
type textarea "x"
type textarea "PEDIDO 48894"
type textarea "x"
type textarea "PEDIDO 48894 2"
type textarea "x"
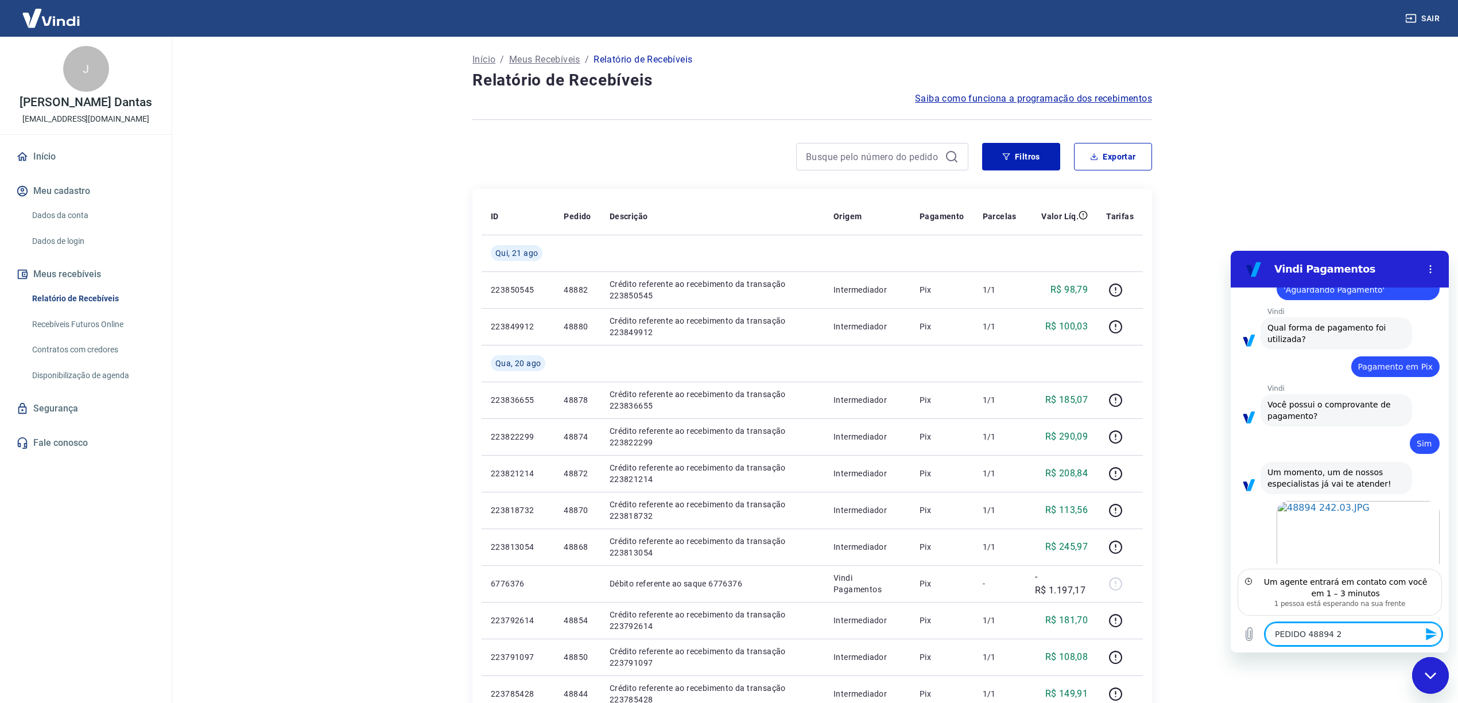
type textarea "PEDIDO 48894 24"
type textarea "x"
type textarea "PEDIDO 48894 242"
type textarea "x"
type textarea "PEDIDO 48894 242,"
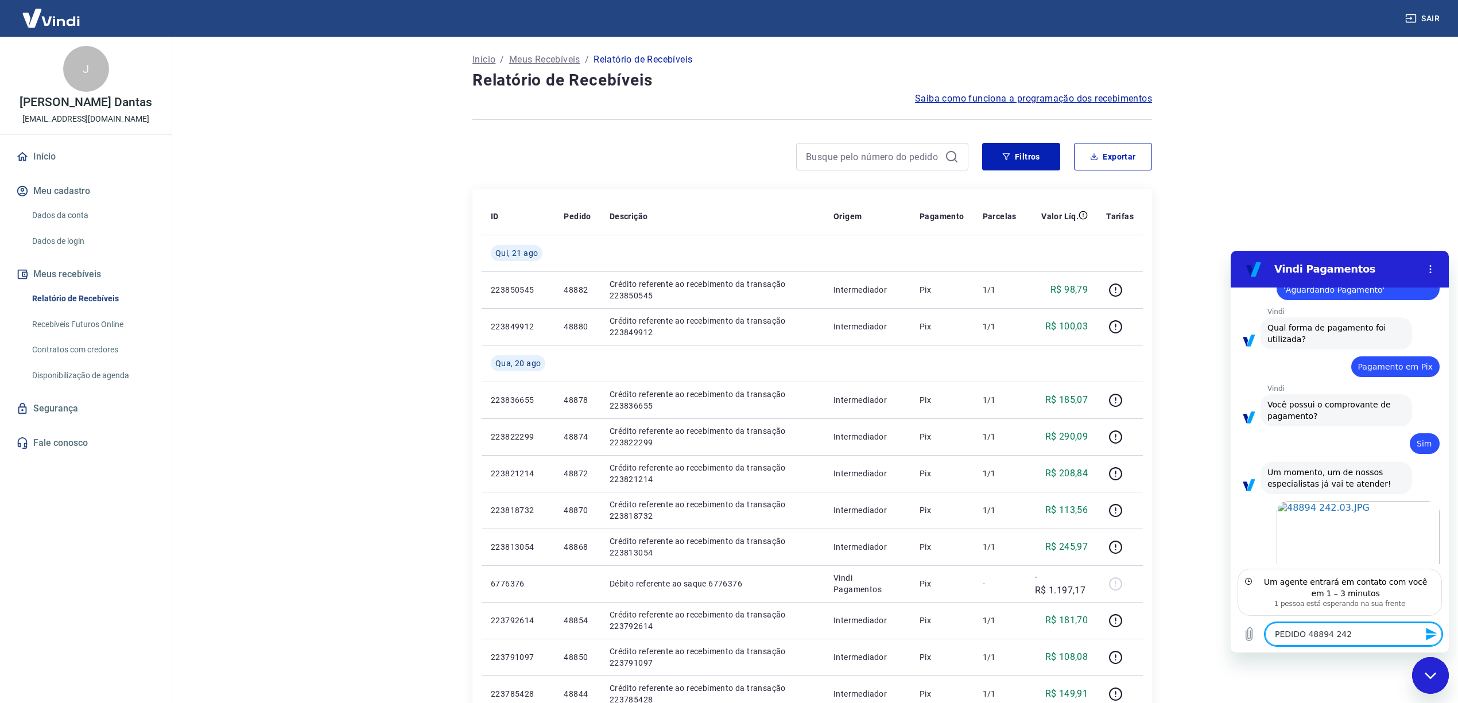
type textarea "x"
type textarea "PEDIDO 48894 242,0"
type textarea "x"
type textarea "PEDIDO 48894 242,03"
type textarea "x"
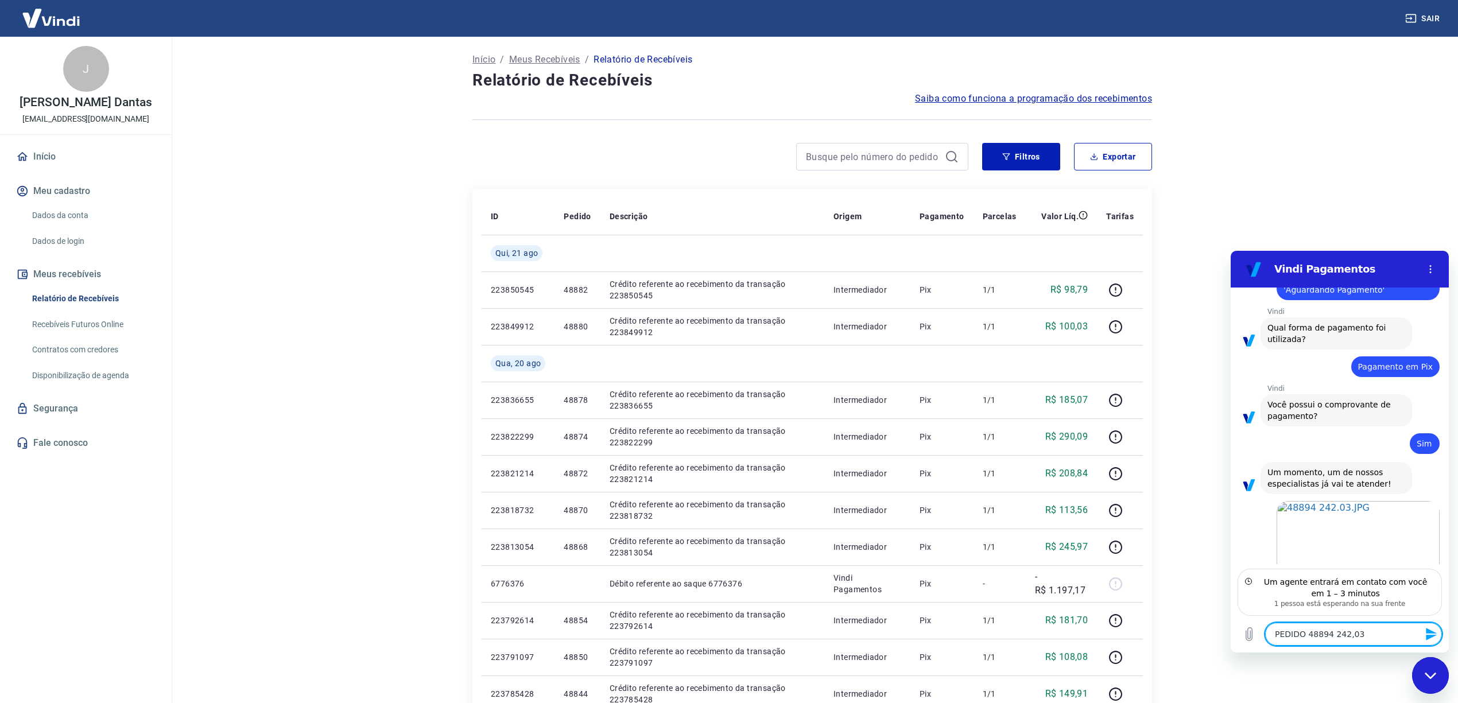
type textarea "PEDIDO 48894 242,03"
type textarea "x"
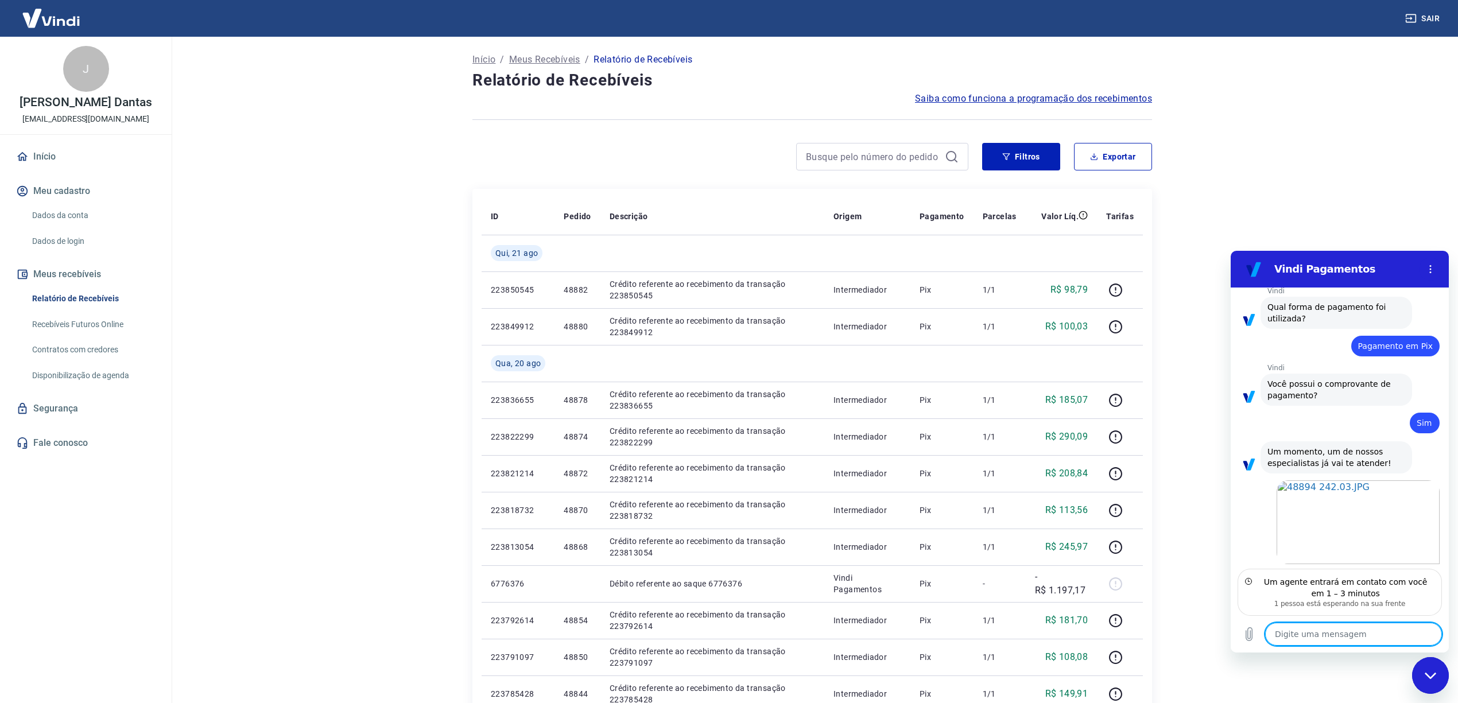
type textarea "x"
type textarea "C"
type textarea "x"
type textarea "CL"
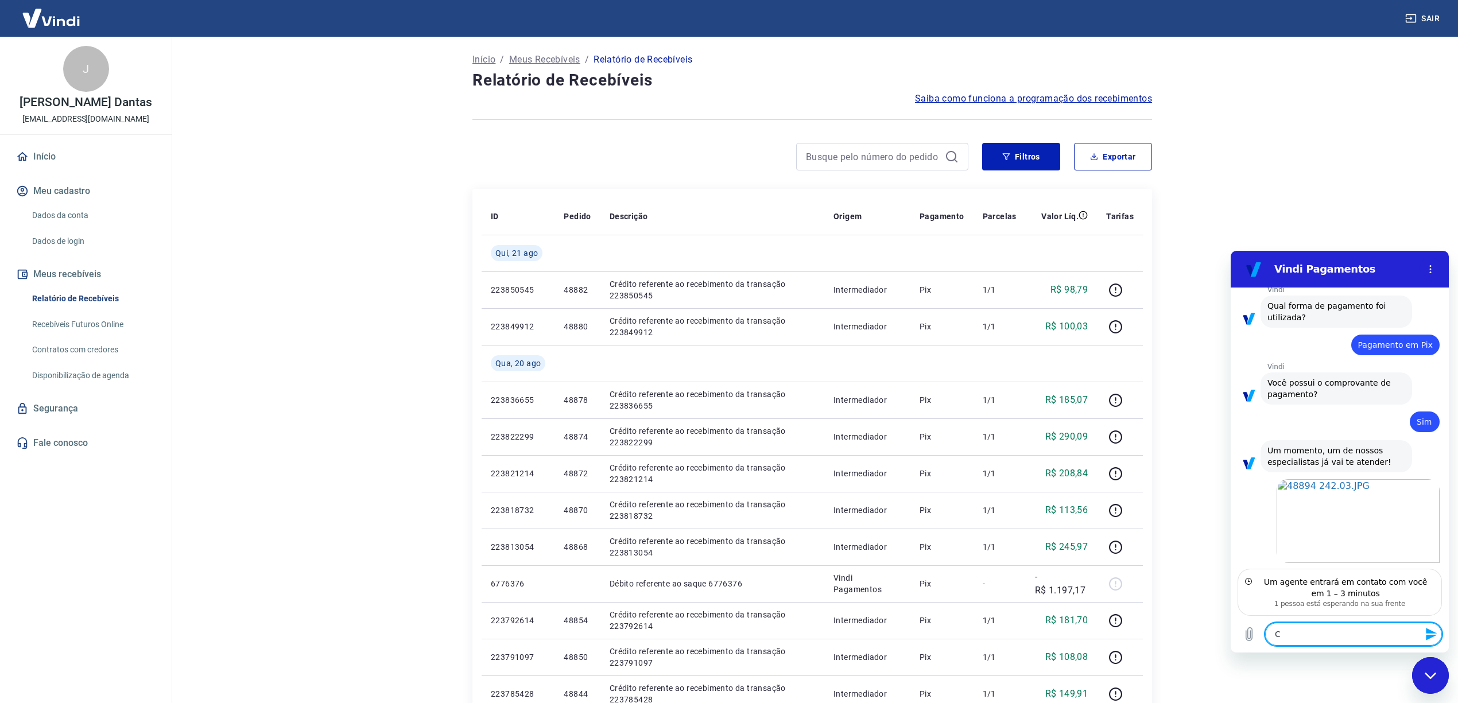
type textarea "x"
type textarea "CLI"
type textarea "x"
type textarea "CLIE"
type textarea "x"
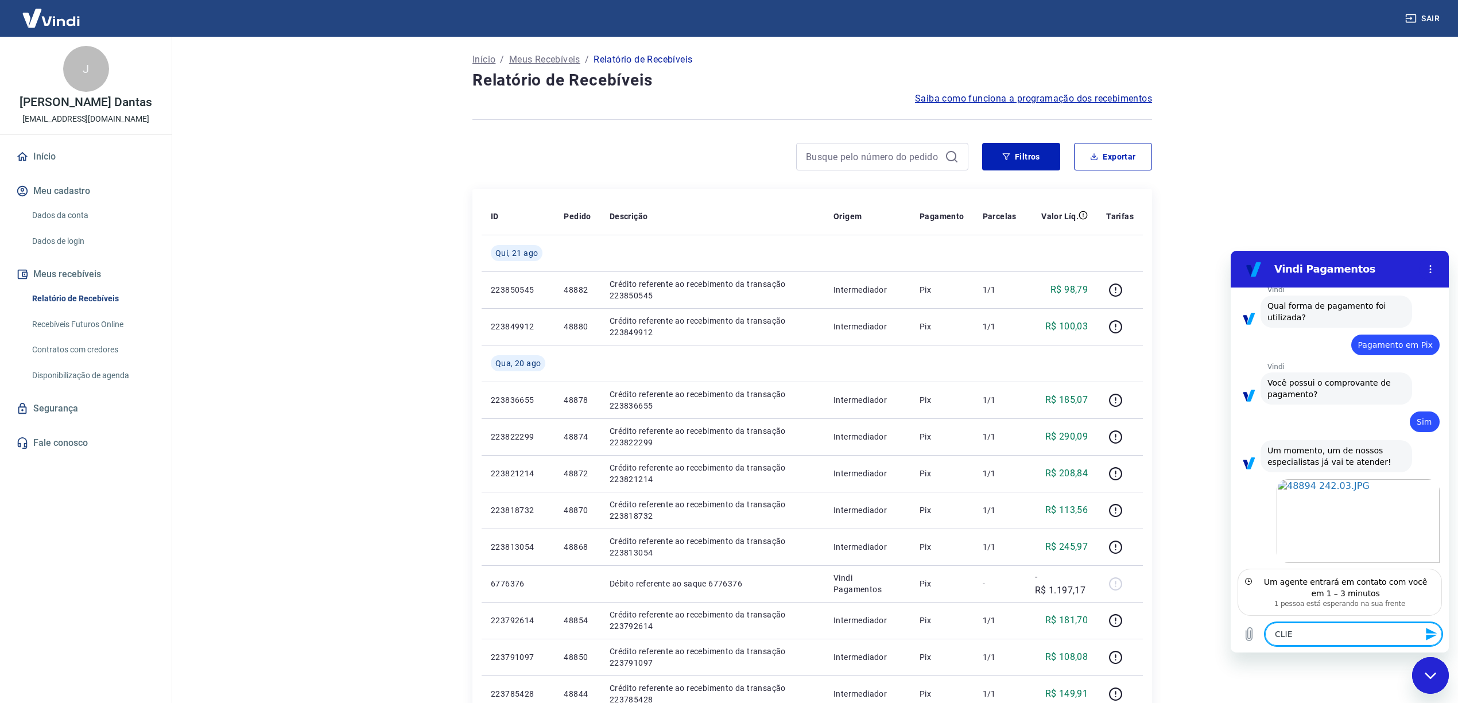
type textarea "CLIEN"
type textarea "x"
type textarea "CLIENT"
type textarea "x"
type textarea "CLIENTE"
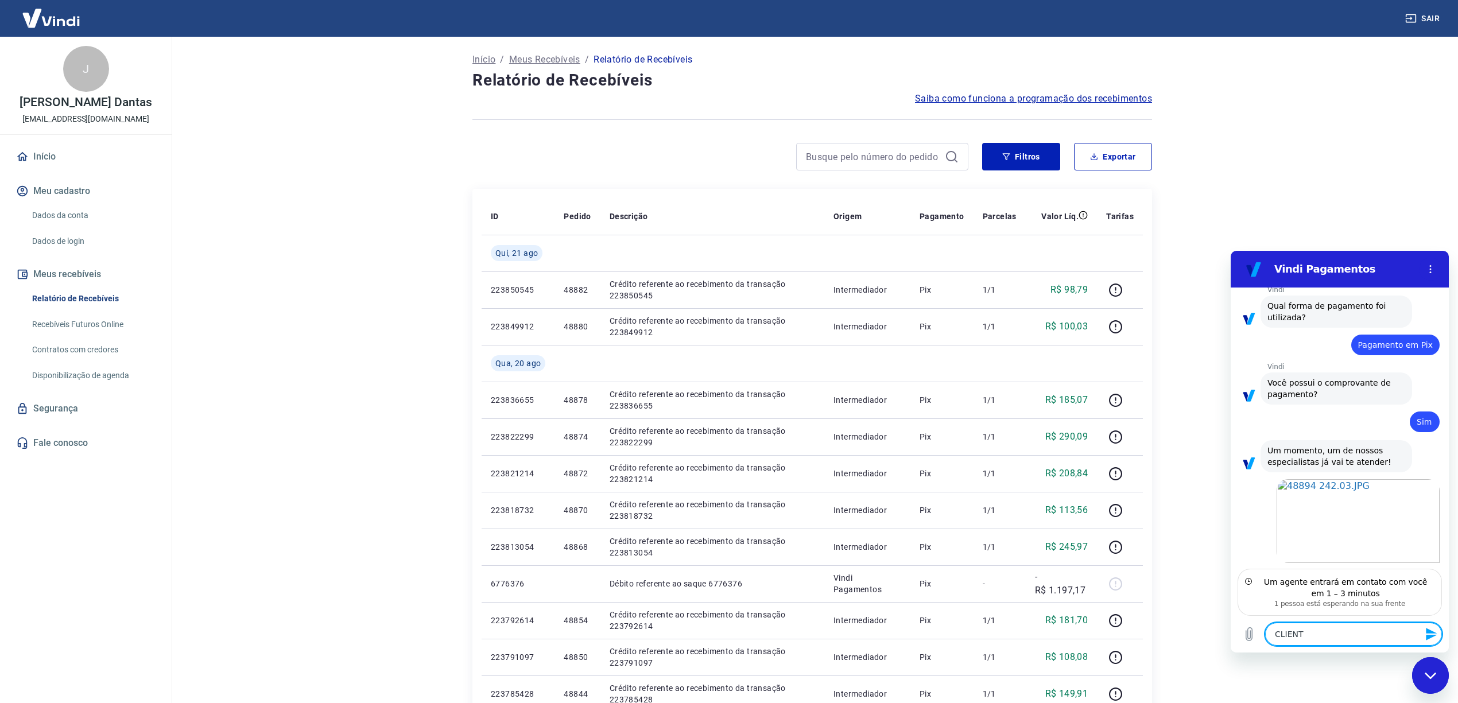
type textarea "x"
type textarea "CLIENTE"
type textarea "x"
type textarea "CLIENTE P"
type textarea "x"
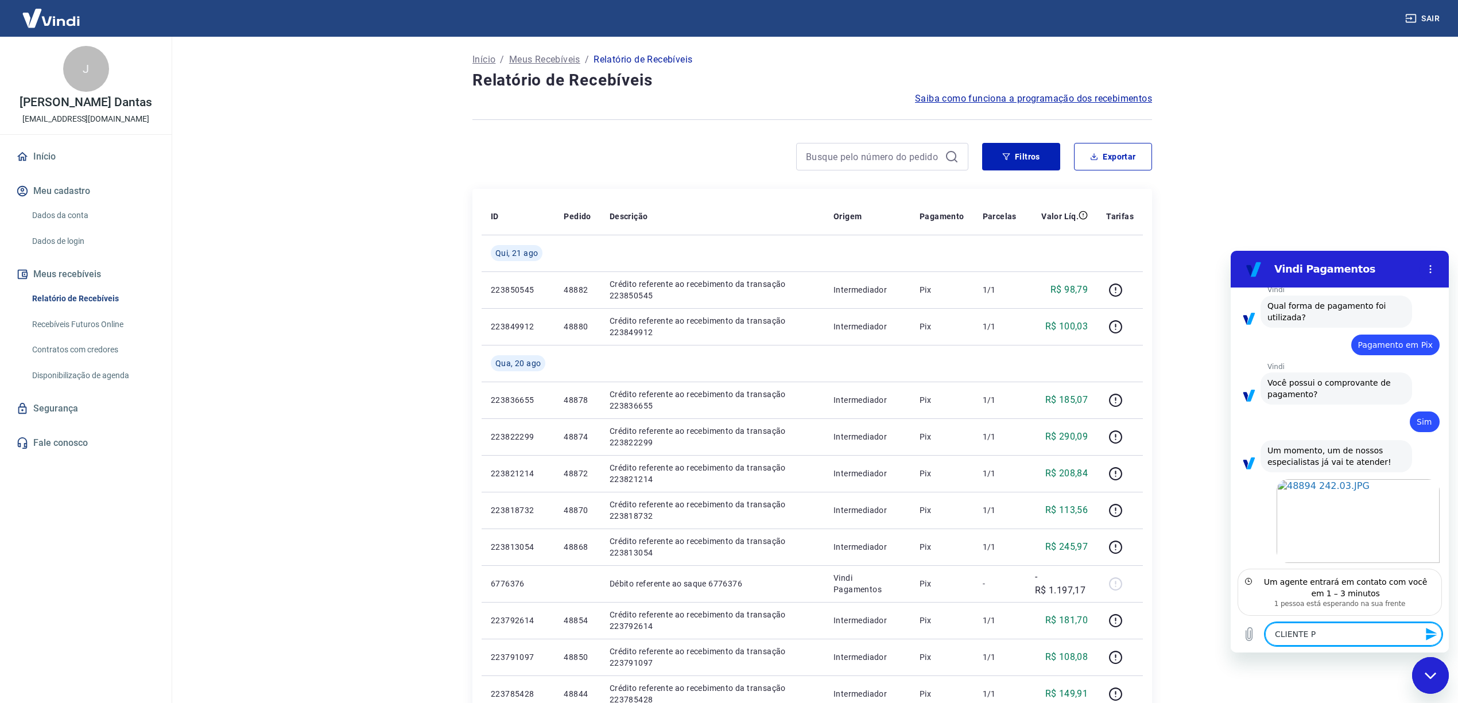
type textarea "CLIENTE PA"
type textarea "x"
type textarea "CLIENTE PAG"
type textarea "x"
type textarea "CLIENTE PAGO"
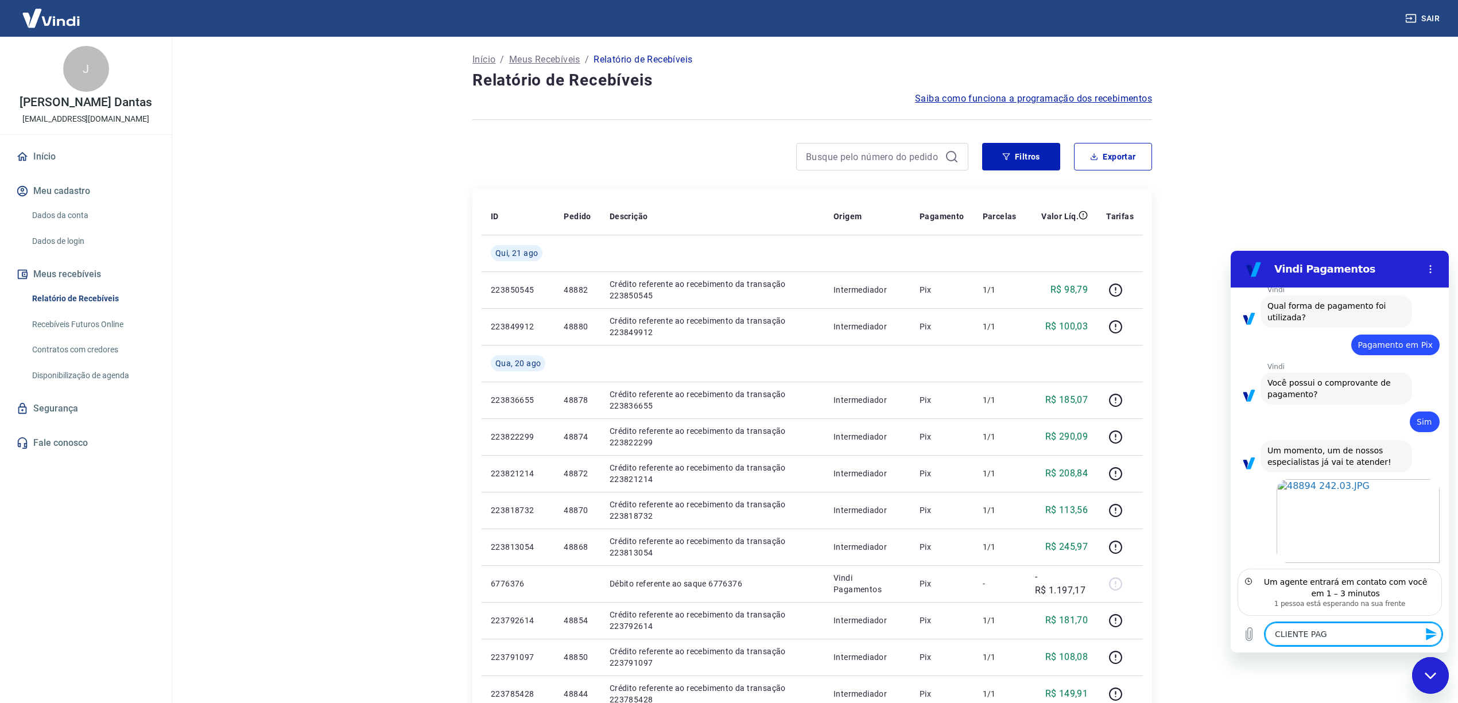
type textarea "x"
type textarea "CLIENTE PAGOU"
type textarea "x"
type textarea "CLIENTE PAGOU"
type textarea "x"
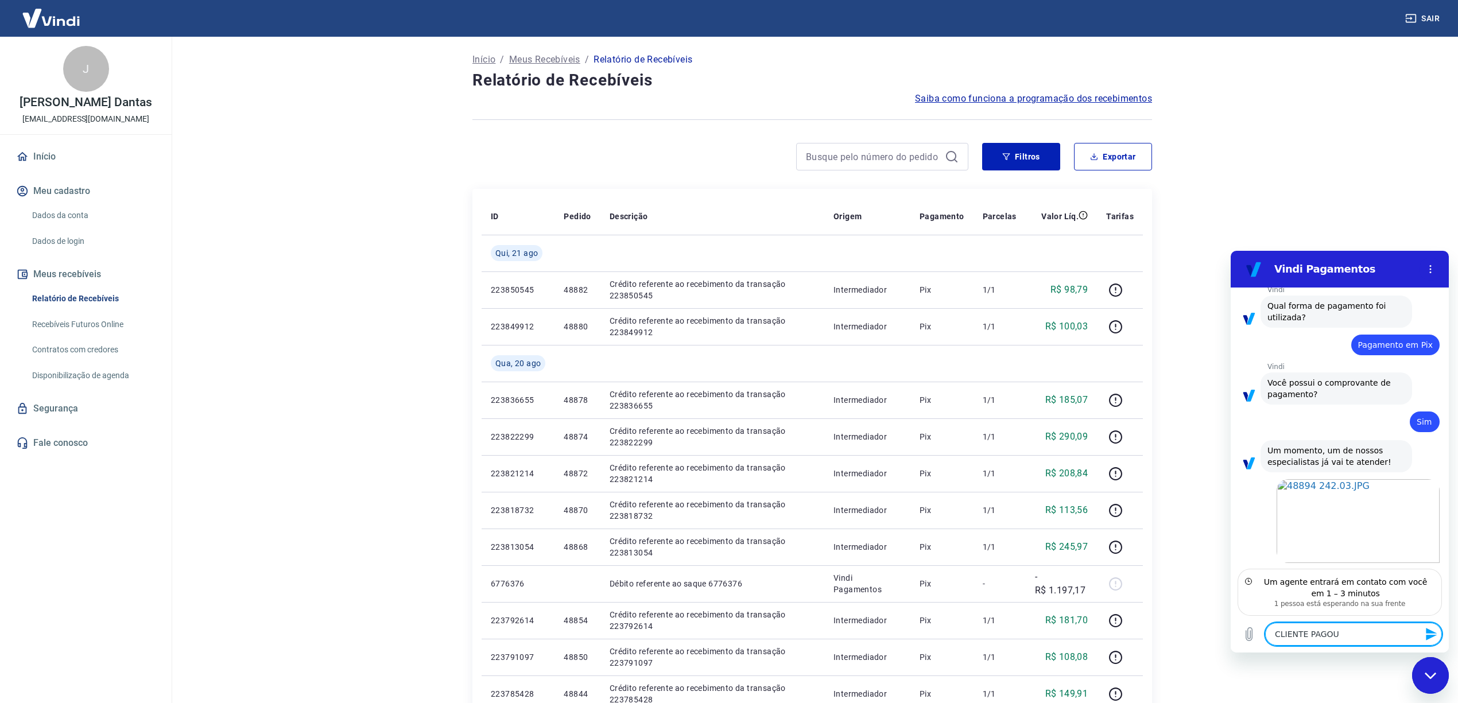
type textarea "CLIENTE PAGOU E"
type textarea "x"
type textarea "CLIENTE PAGOU E"
type textarea "x"
type textarea "CLIENTE PAGOU E N"
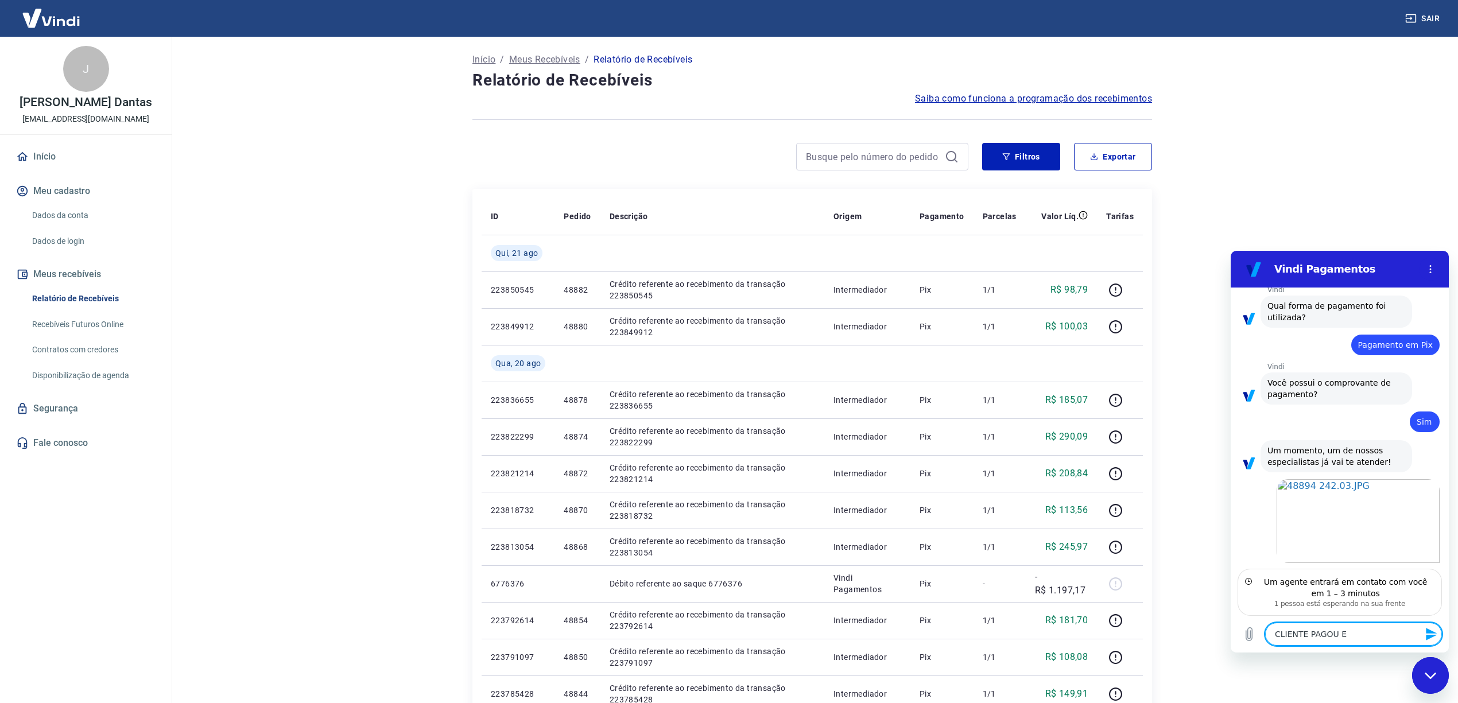
type textarea "x"
type textarea "CLIENTE PAGOU E NÃ"
type textarea "x"
type textarea "CLIENTE PAGOU E NÃO"
type textarea "x"
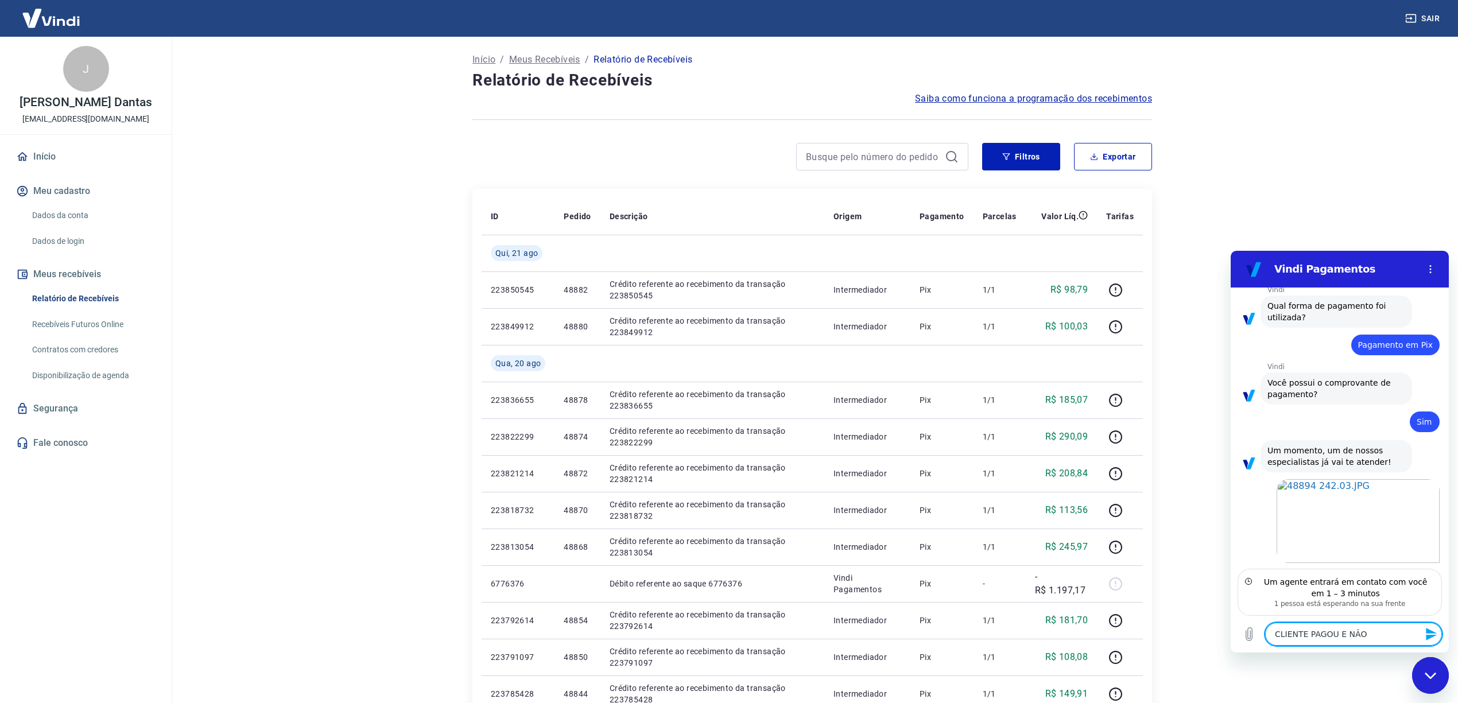
type textarea "CLIENTE PAGOU E NÃO"
type textarea "x"
type textarea "CLIENTE PAGOU E NÃO C"
type textarea "x"
type textarea "CLIENTE PAGOU E NÃO CO"
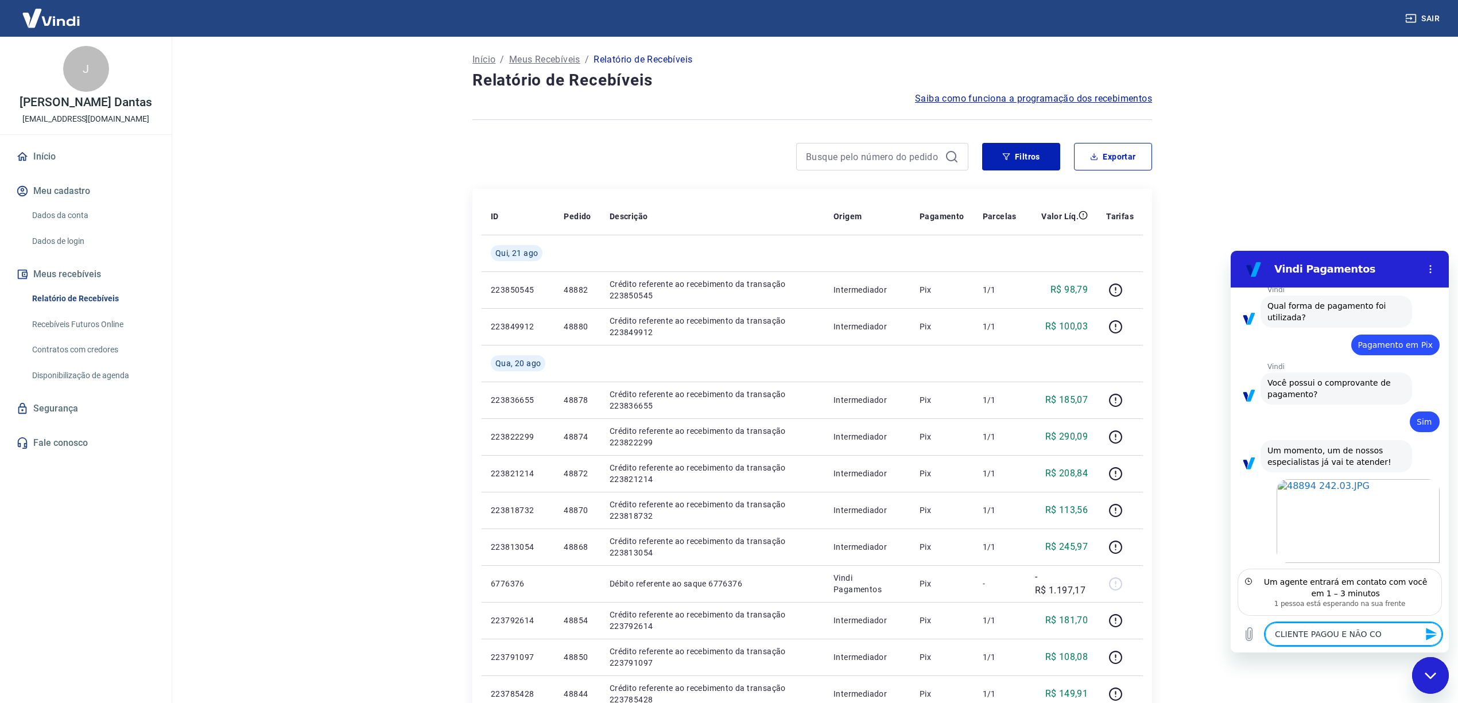
type textarea "x"
type textarea "CLIENTE PAGOU E NÃO COS"
type textarea "x"
type textarea "CLIENTE PAGOU E NÃO COST"
type textarea "x"
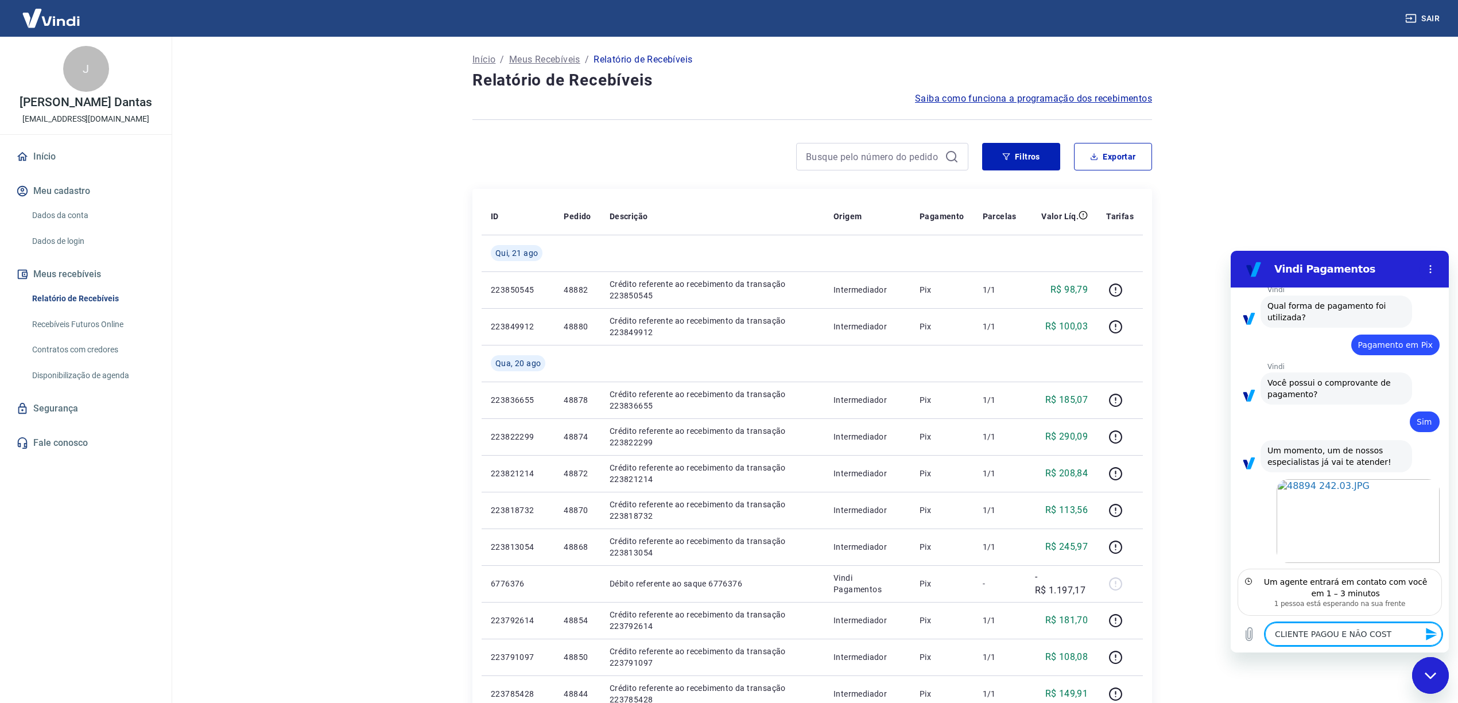
type textarea "CLIENTE PAGOU E NÃO COSTA"
type textarea "x"
type textarea "CLIENTE PAGOU E NÃO COSTA"
type textarea "x"
type textarea "CLIENTE PAGOU E NÃO COSTA O"
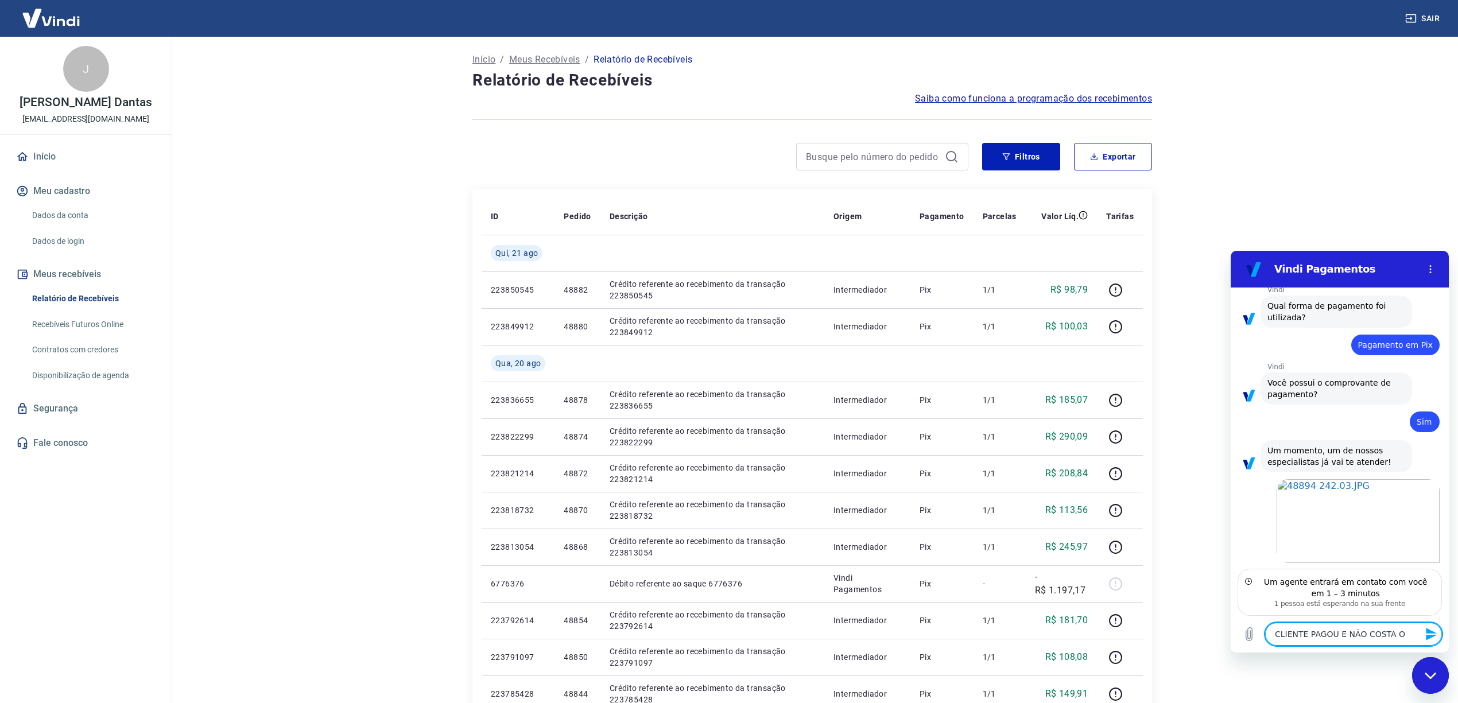
type textarea "x"
type textarea "CLIENTE PAGOU E NÃO COSTA O"
type textarea "x"
type textarea "CLIENTE PAGOU E NÃO COSTA O P"
type textarea "x"
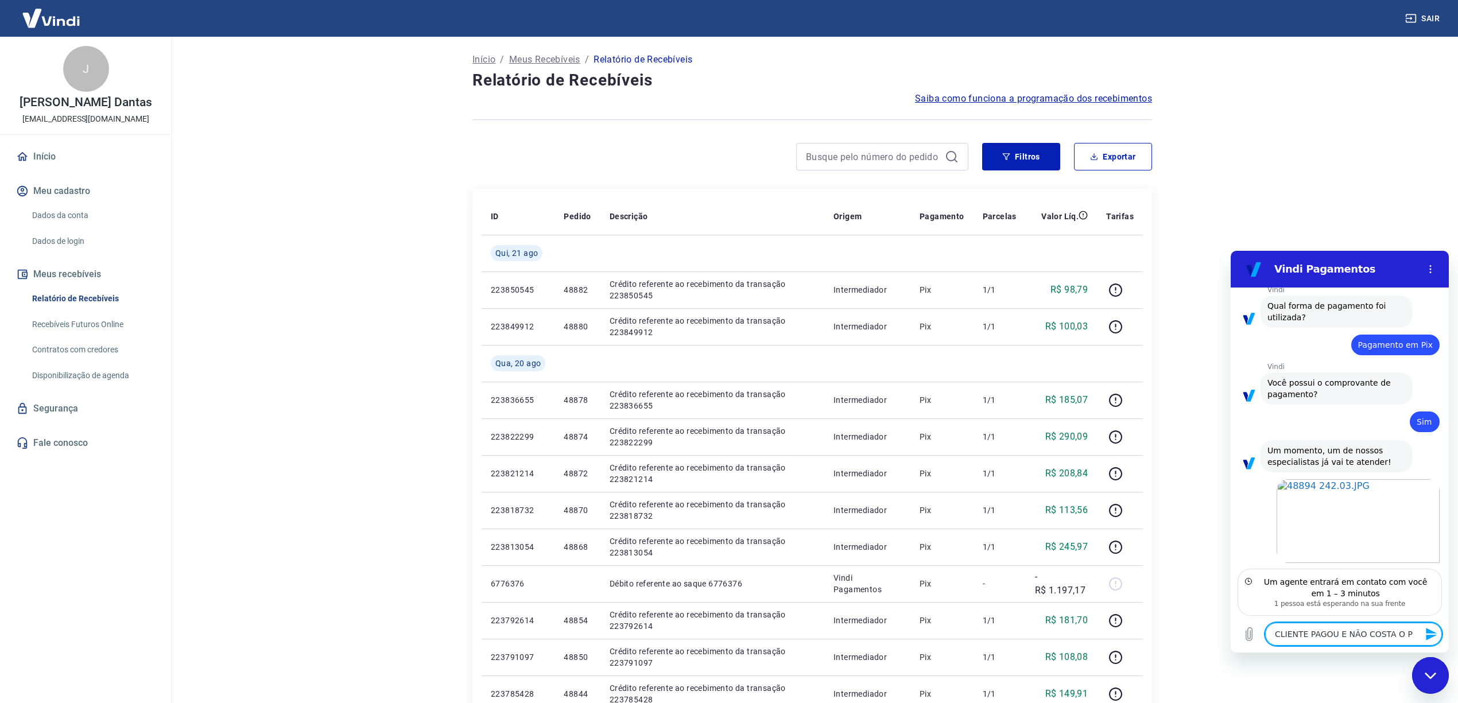
type textarea "CLIENTE PAGOU E NÃO COSTA O PG"
type textarea "x"
type textarea "CLIENTE PAGOU E NÃO COSTA O PGT"
type textarea "x"
type textarea "CLIENTE PAGOU E NÃO COSTA O PGTO"
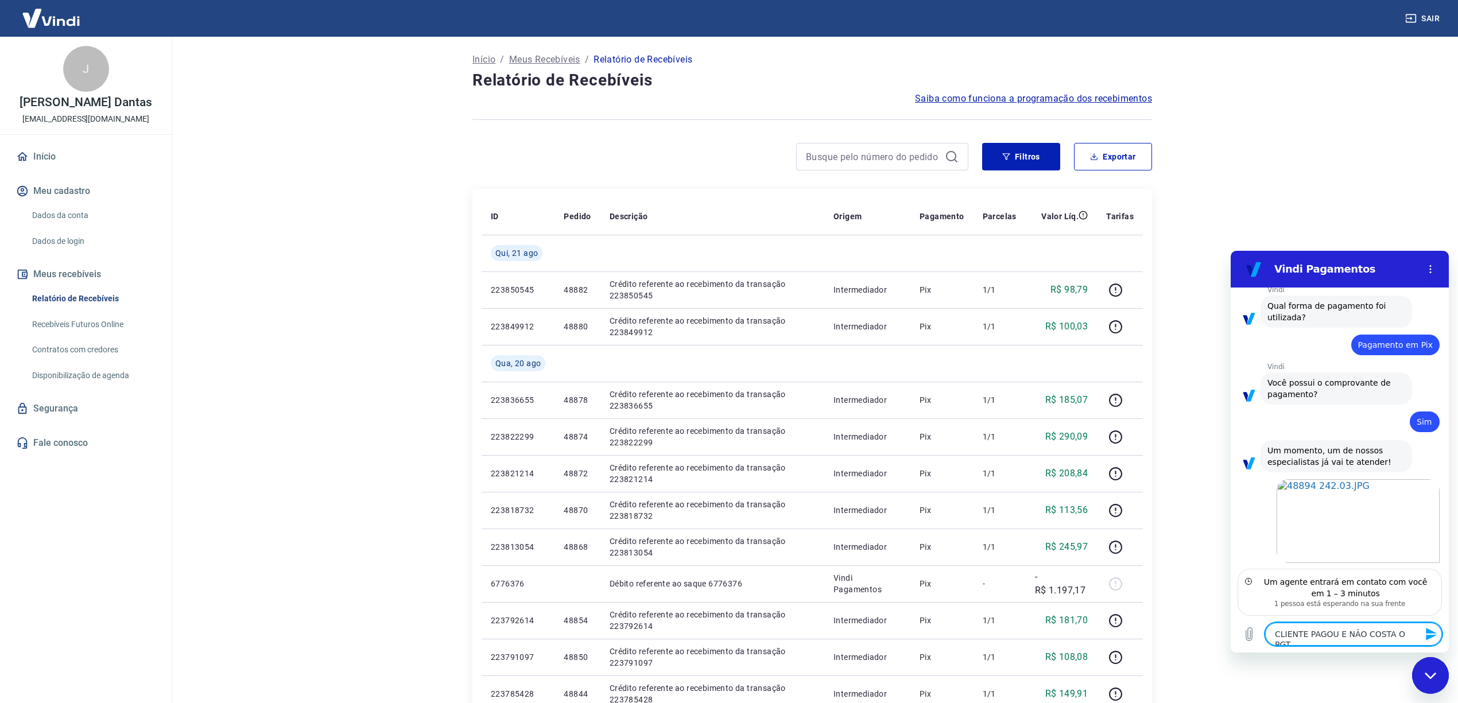
type textarea "x"
type textarea "CLIENTE PAGOU E NÃO COSTA O PGTO"
type textarea "x"
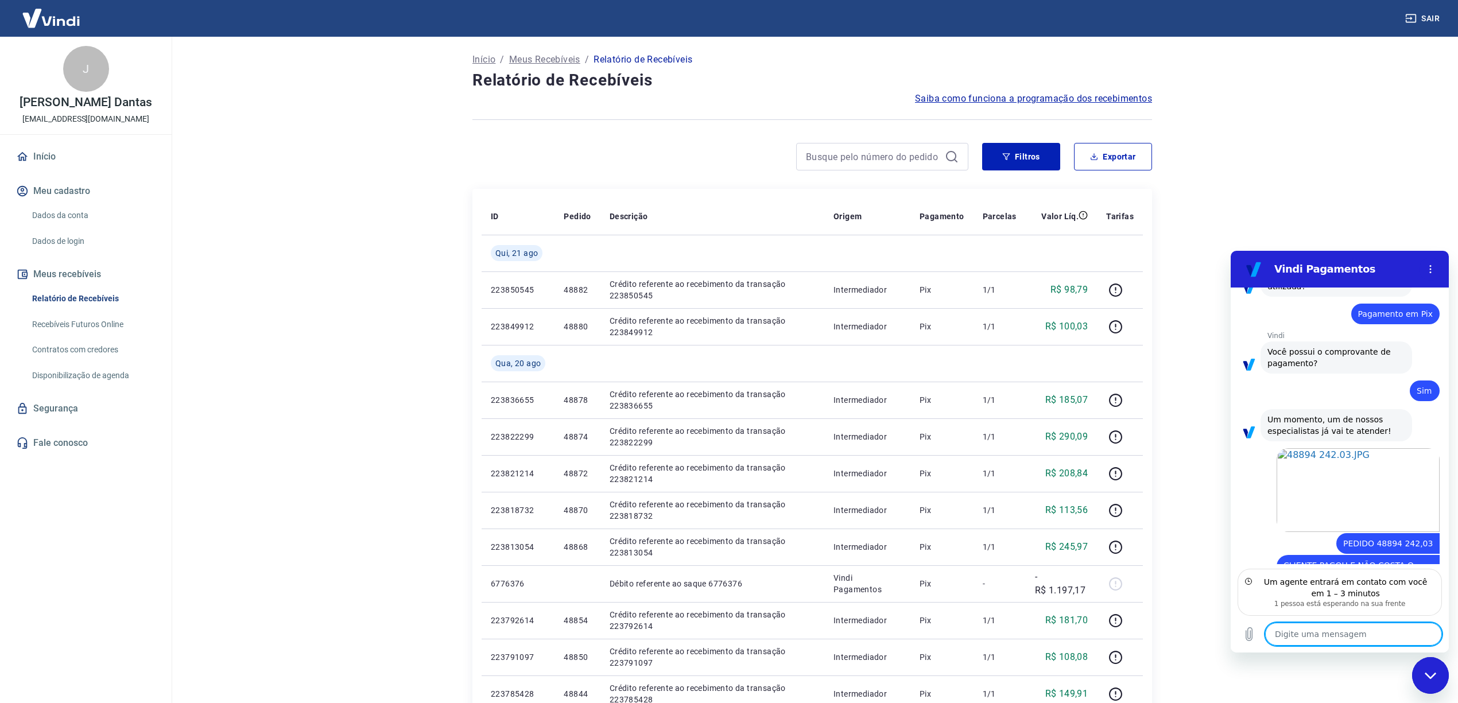
scroll to position [1154, 0]
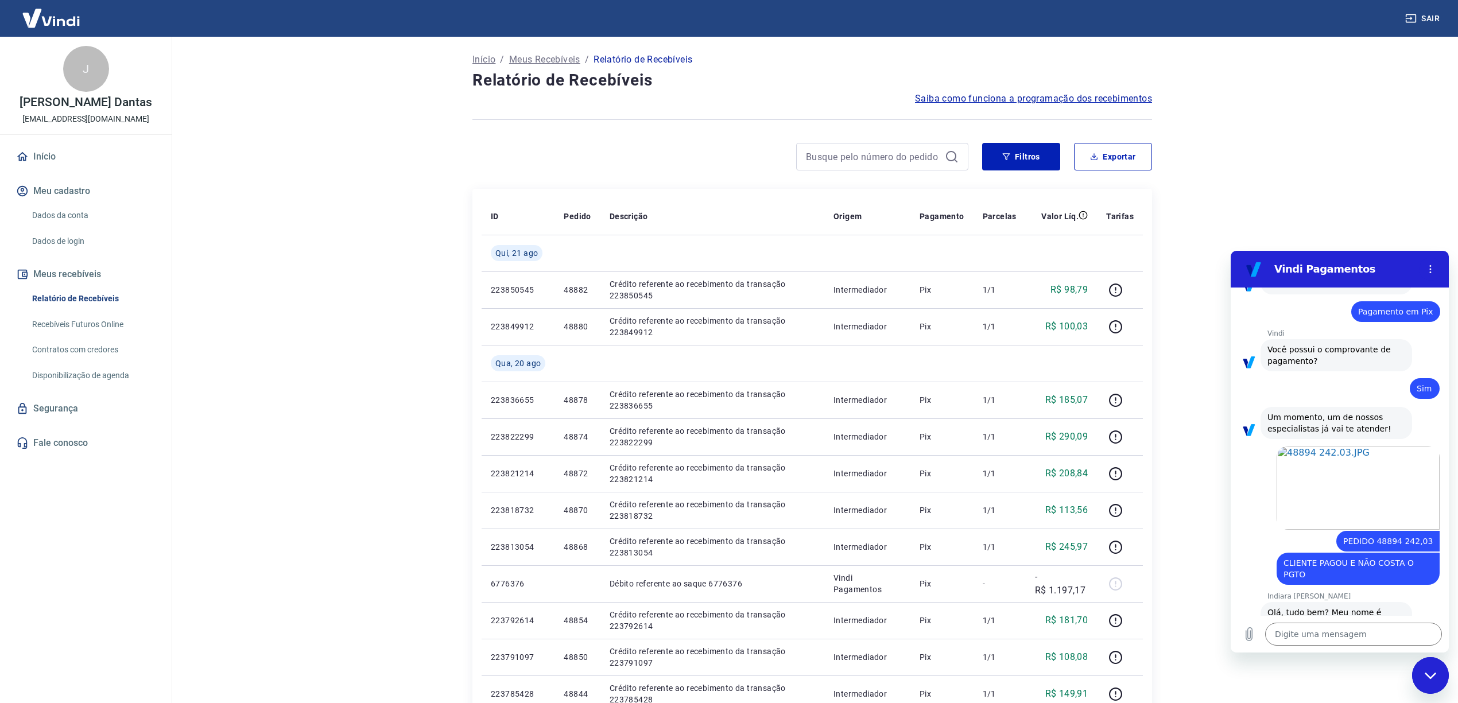
type textarea "x"
